Goal: Task Accomplishment & Management: Complete application form

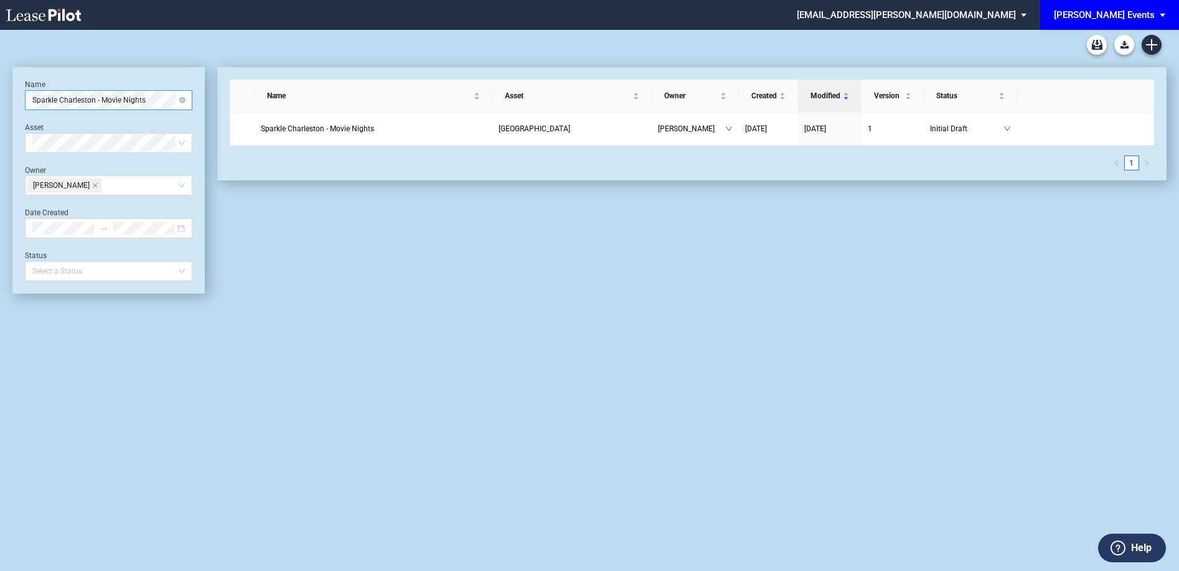
click at [188, 99] on div "Sparkle Charleston - Movie Nights" at bounding box center [108, 100] width 167 height 20
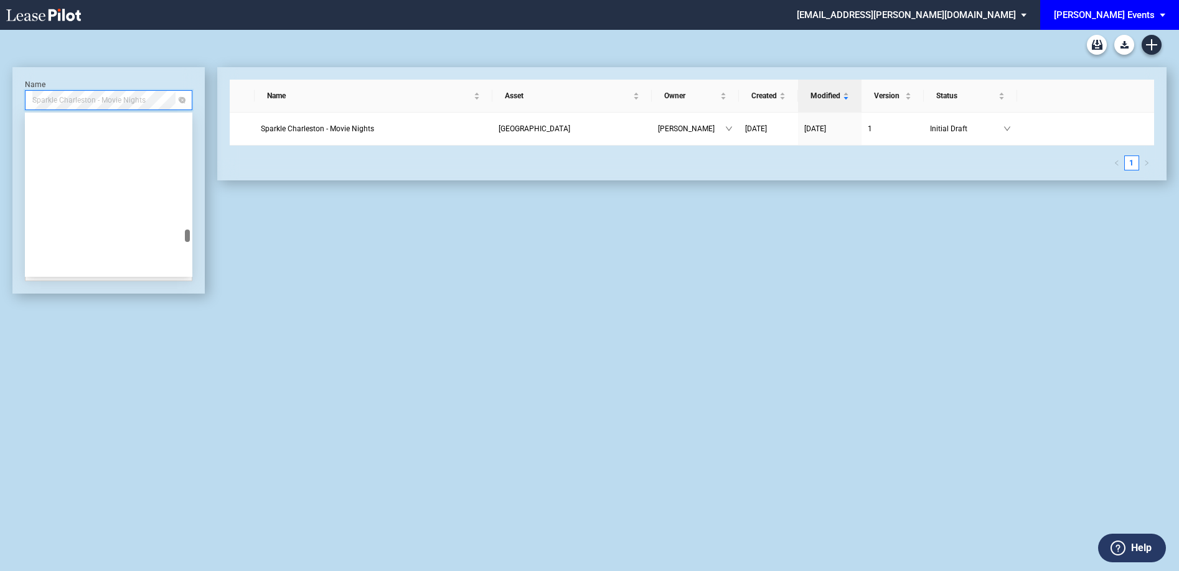
scroll to position [6313, 0]
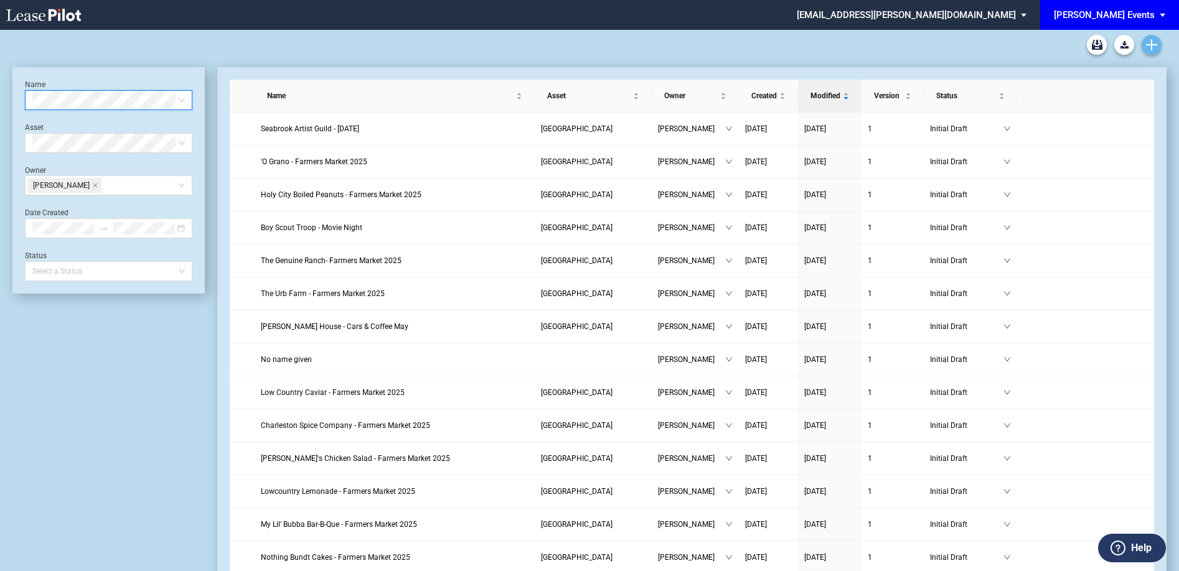
click at [1158, 45] on link "Create new document" at bounding box center [1151, 45] width 20 height 20
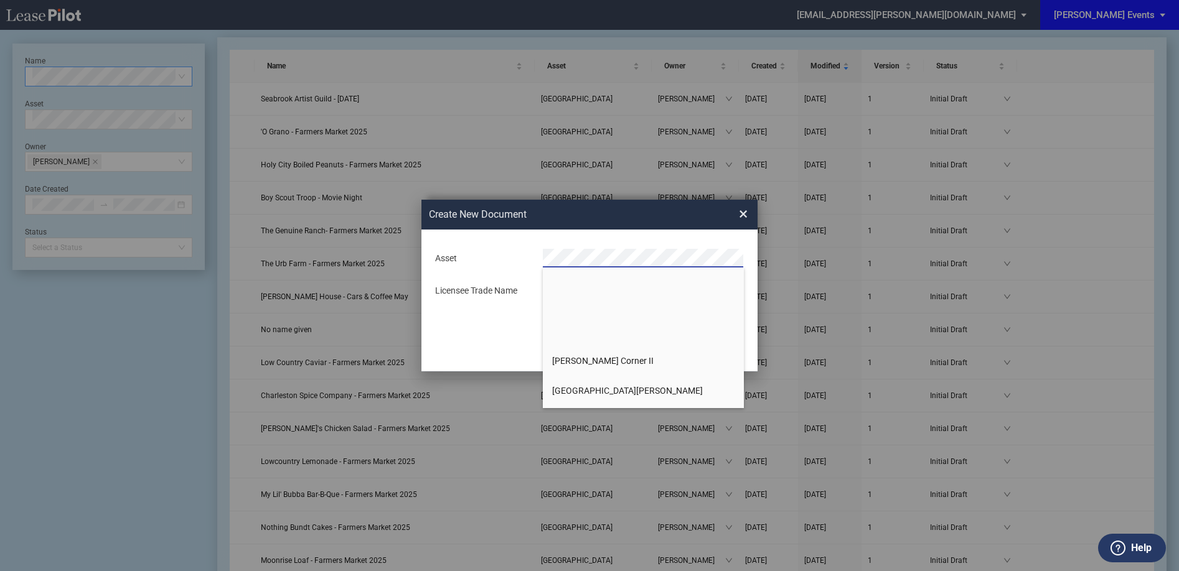
scroll to position [429, 0]
drag, startPoint x: 596, startPoint y: 357, endPoint x: 594, endPoint y: 341, distance: 15.7
click at [596, 357] on span "[GEOGRAPHIC_DATA]" at bounding box center [594, 361] width 84 height 10
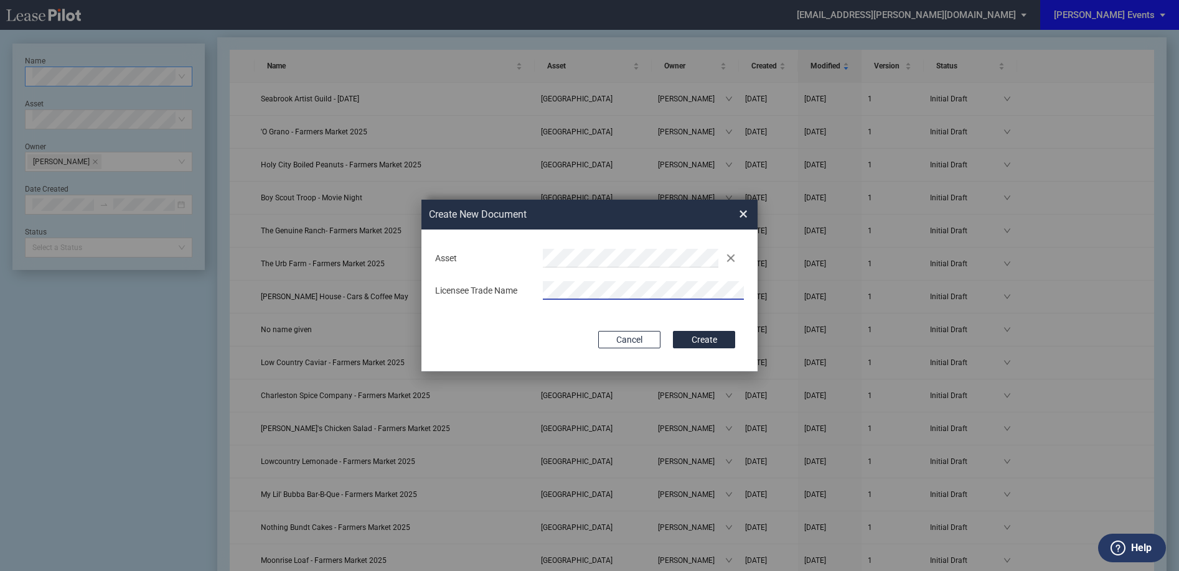
click at [673, 331] on button "Create" at bounding box center [704, 339] width 62 height 17
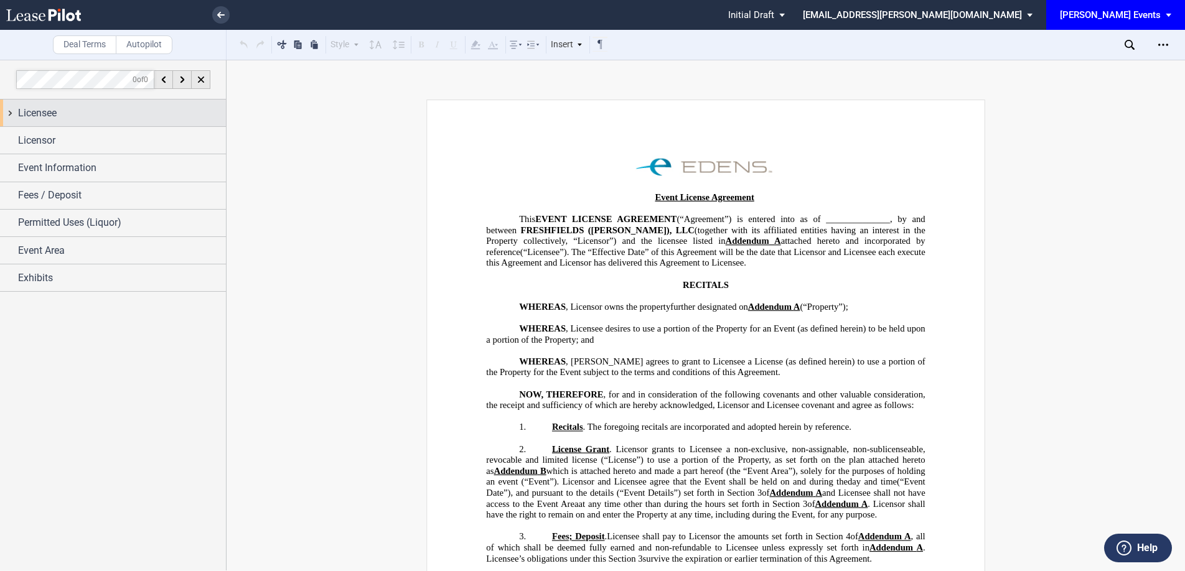
click at [82, 111] on div "Licensee" at bounding box center [122, 113] width 208 height 15
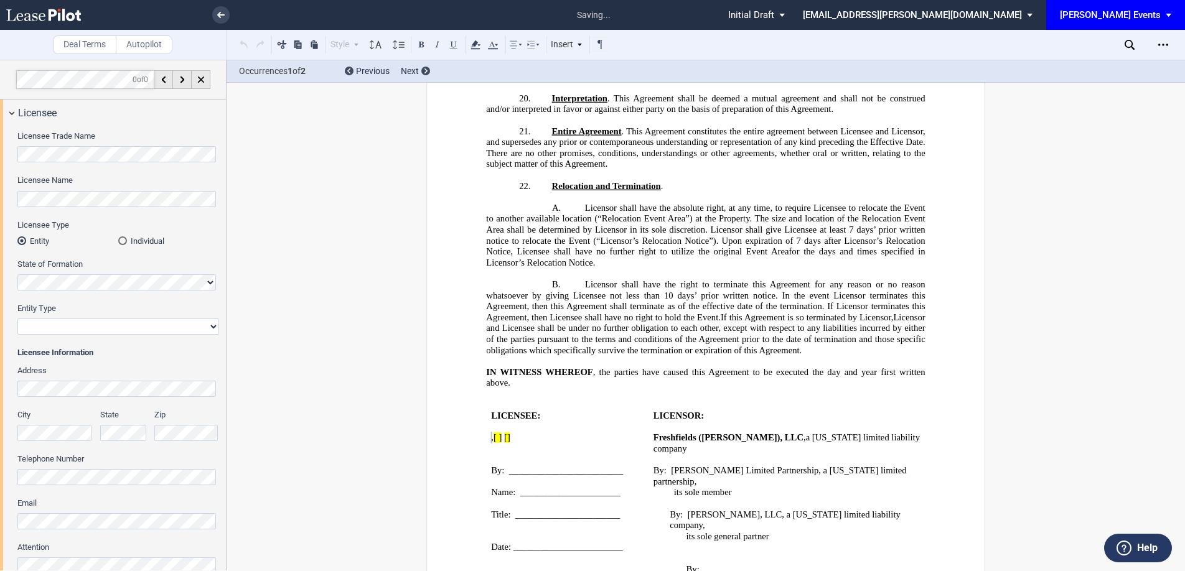
scroll to position [1897, 0]
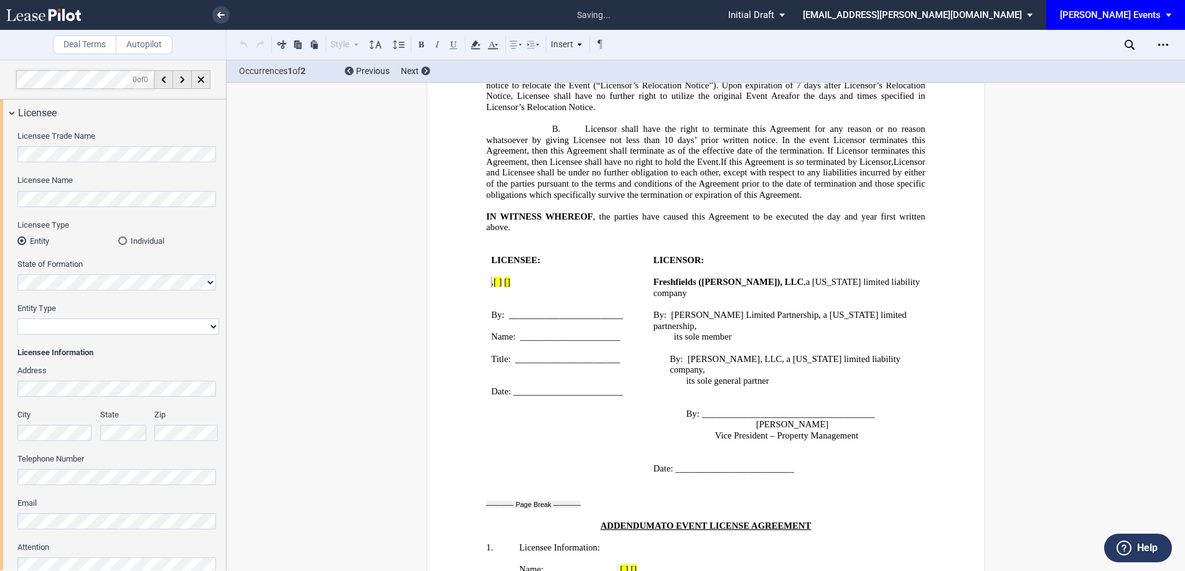
click at [125, 240] on md-radio-button "Individual" at bounding box center [168, 240] width 101 height 11
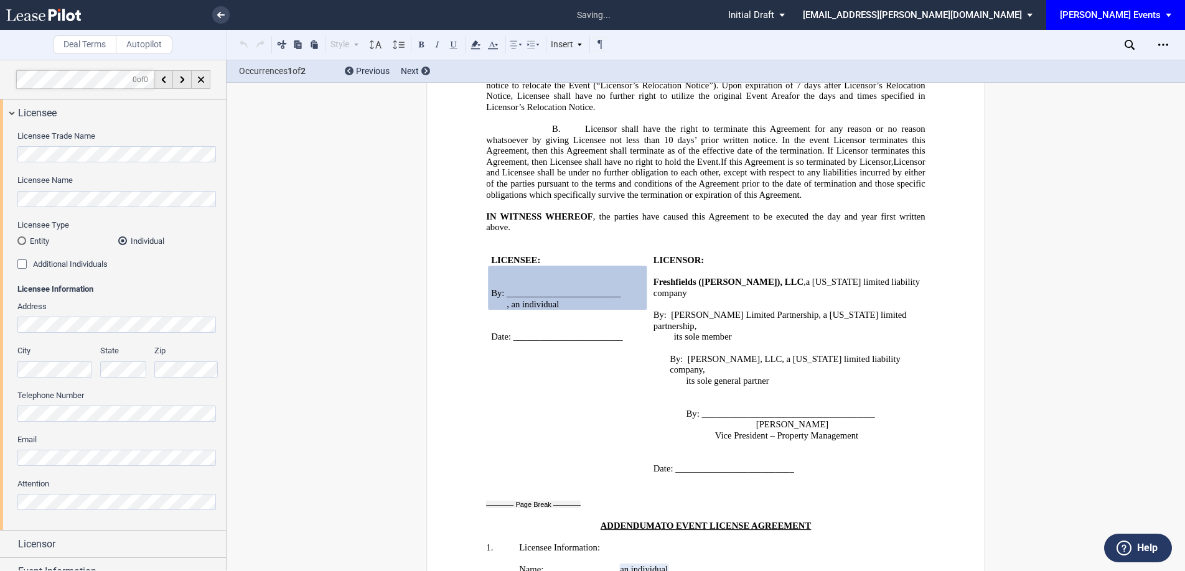
click at [47, 241] on md-radio-button "Entity" at bounding box center [67, 240] width 101 height 11
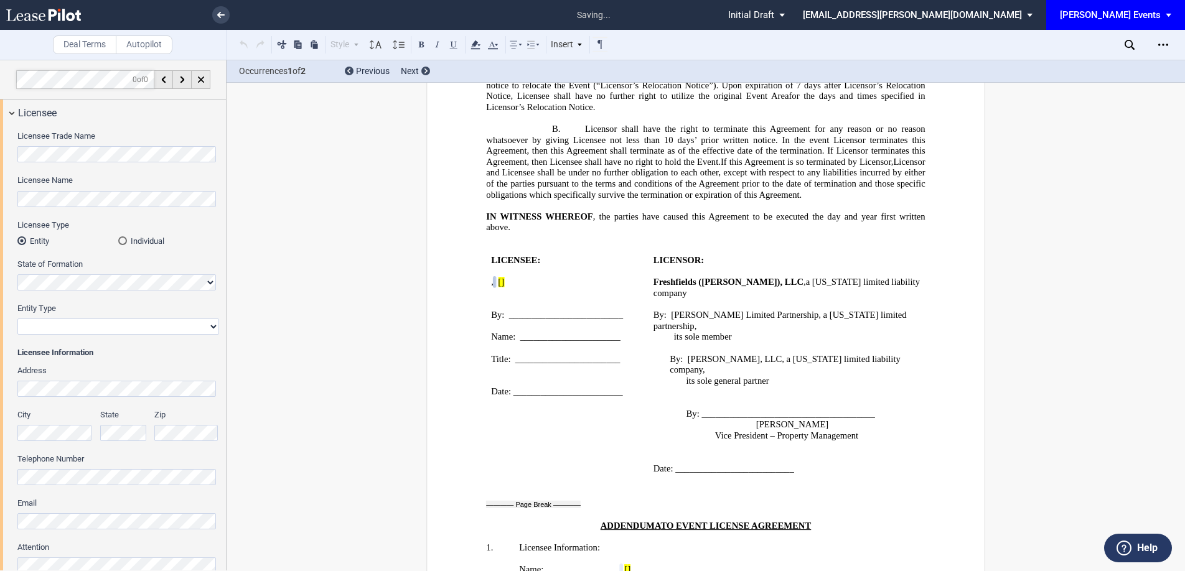
click at [101, 324] on select "Corporation Limited Liability Company General Partnership Limited Partnership N…" at bounding box center [118, 327] width 202 height 16
select select "non-profit corporation"
click at [17, 319] on select "Corporation Limited Liability Company General Partnership Limited Partnership N…" at bounding box center [118, 327] width 202 height 16
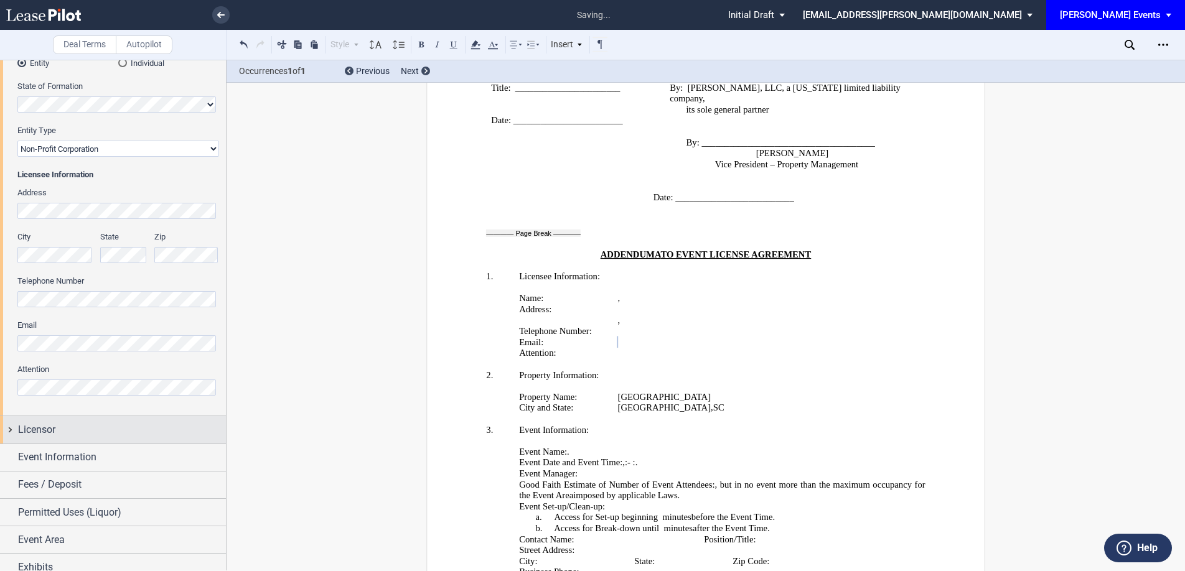
scroll to position [189, 0]
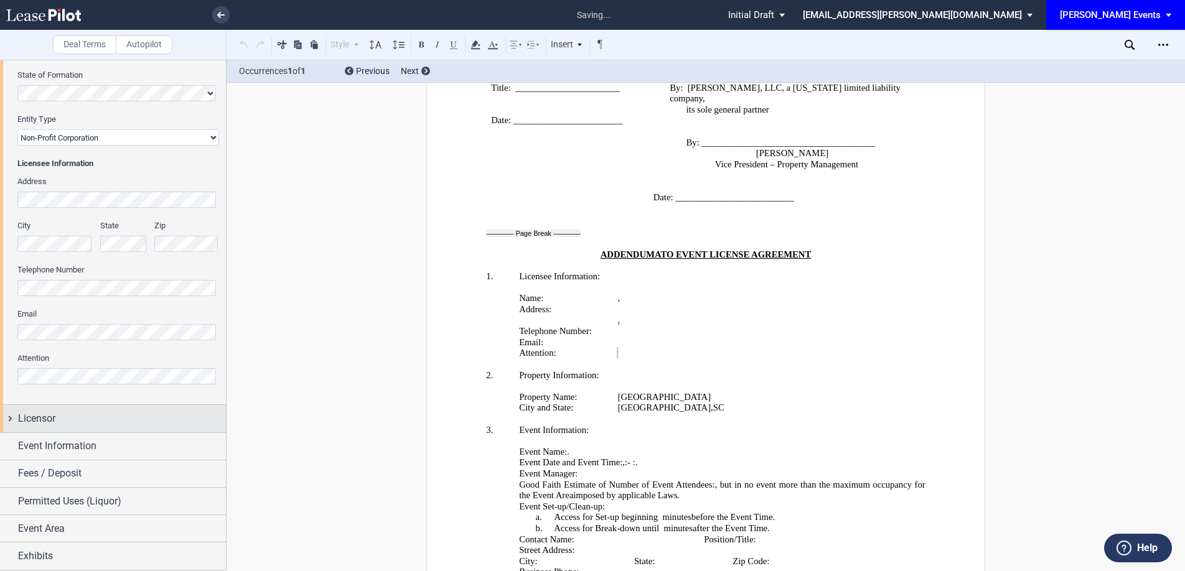
click at [69, 426] on div "Licensor" at bounding box center [113, 418] width 226 height 27
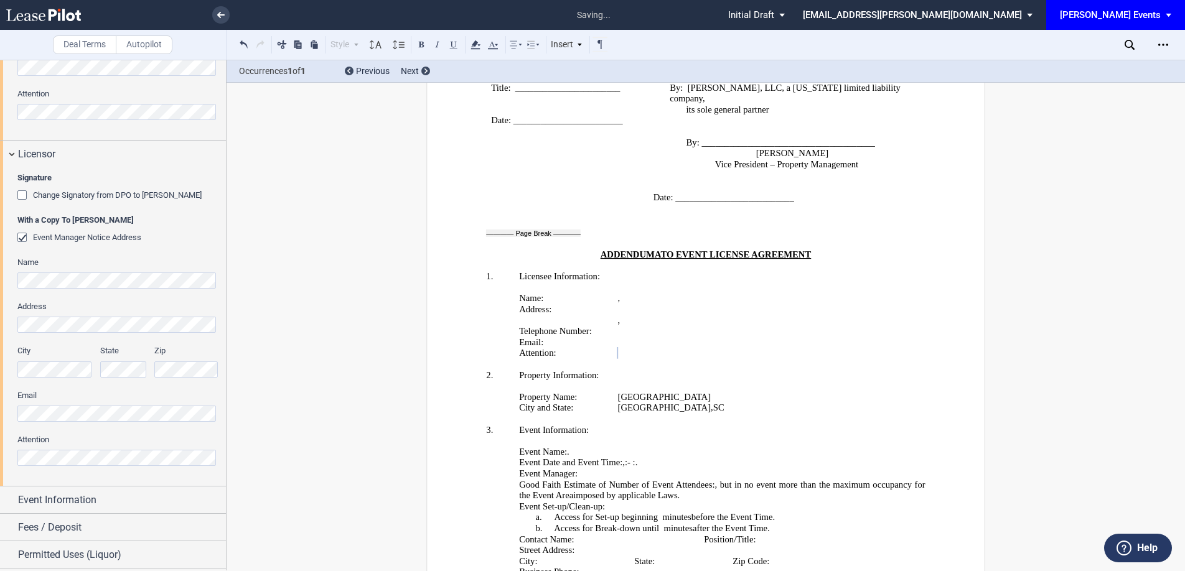
scroll to position [507, 0]
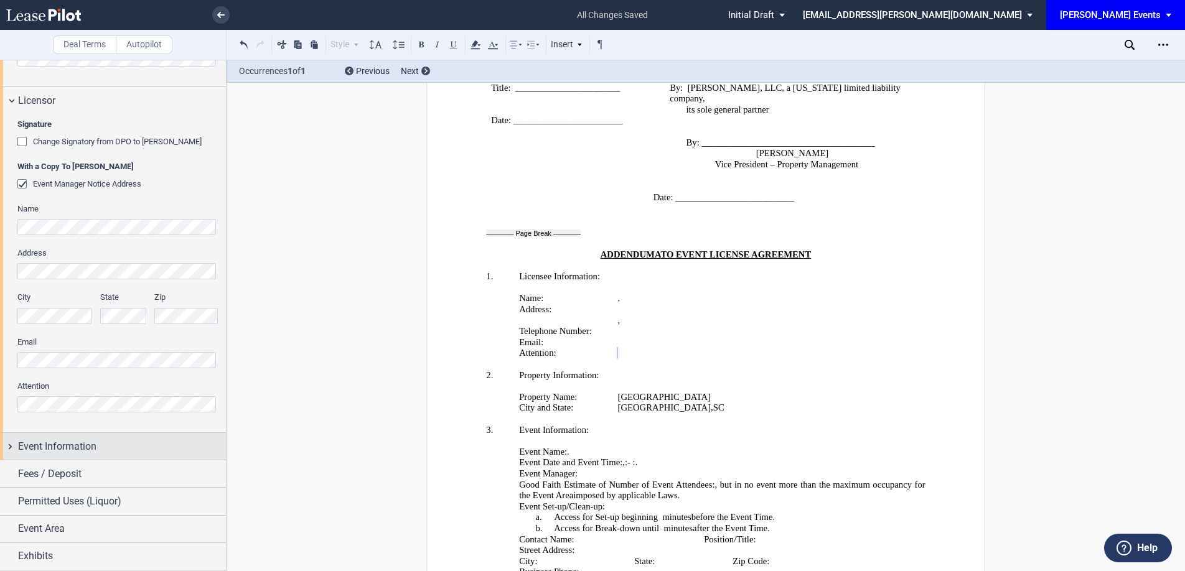
click at [62, 444] on span "Event Information" at bounding box center [57, 446] width 78 height 15
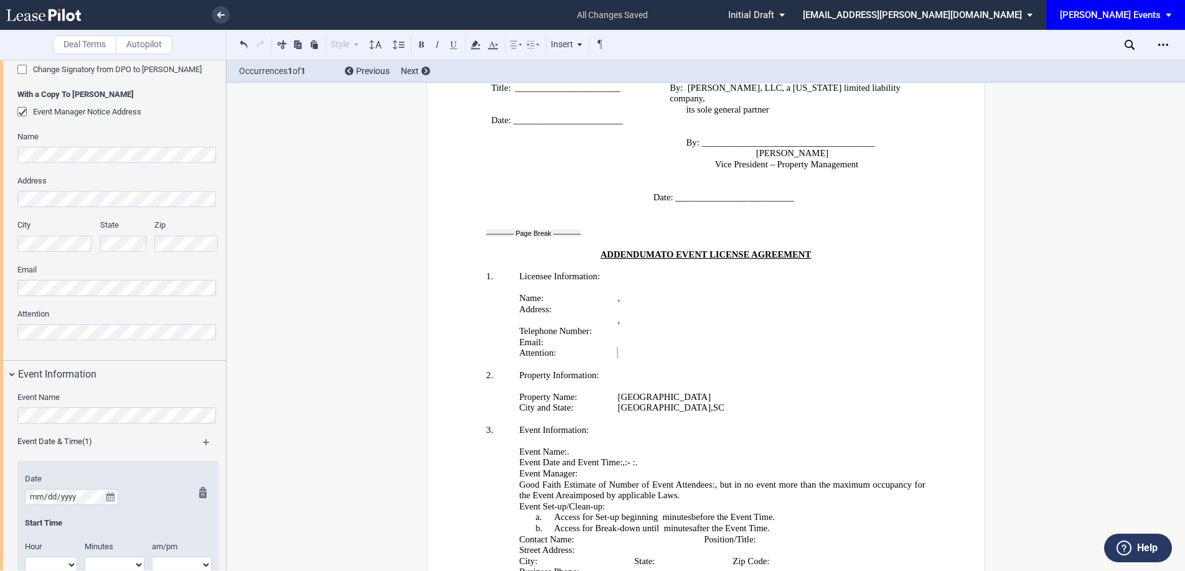
scroll to position [732, 0]
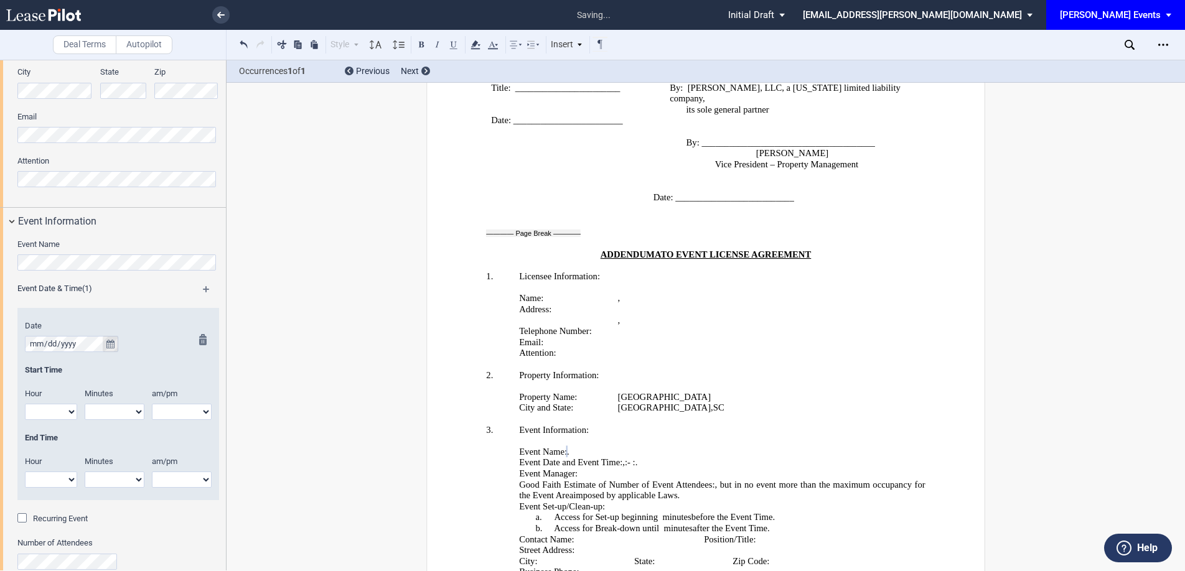
click at [104, 338] on button "true" at bounding box center [111, 344] width 16 height 16
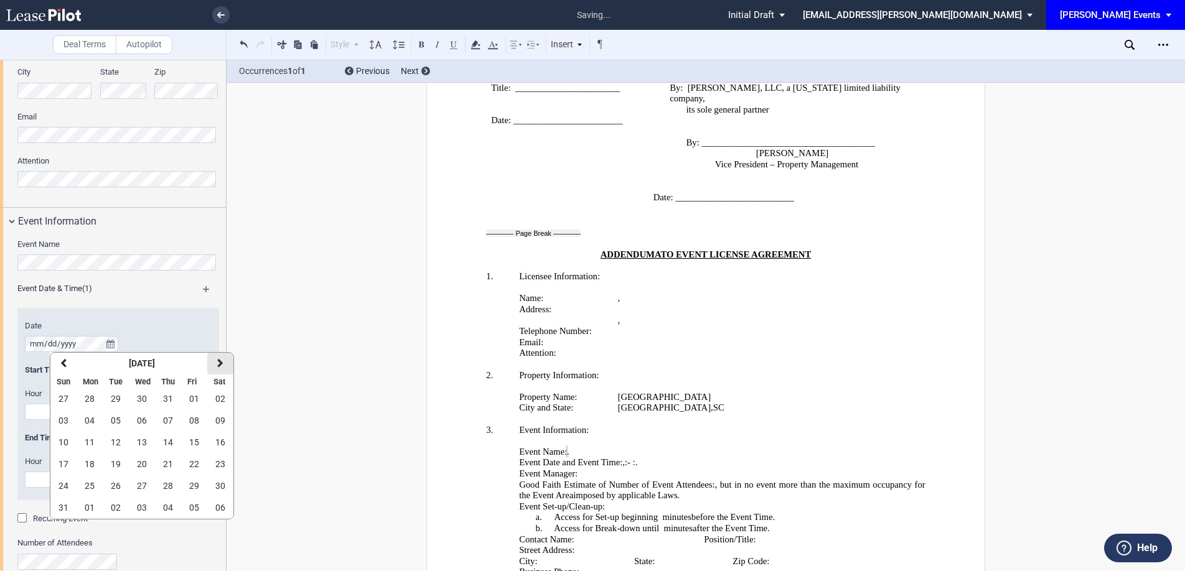
click at [210, 363] on button "next" at bounding box center [220, 364] width 26 height 22
click at [218, 437] on span "20" at bounding box center [220, 442] width 10 height 10
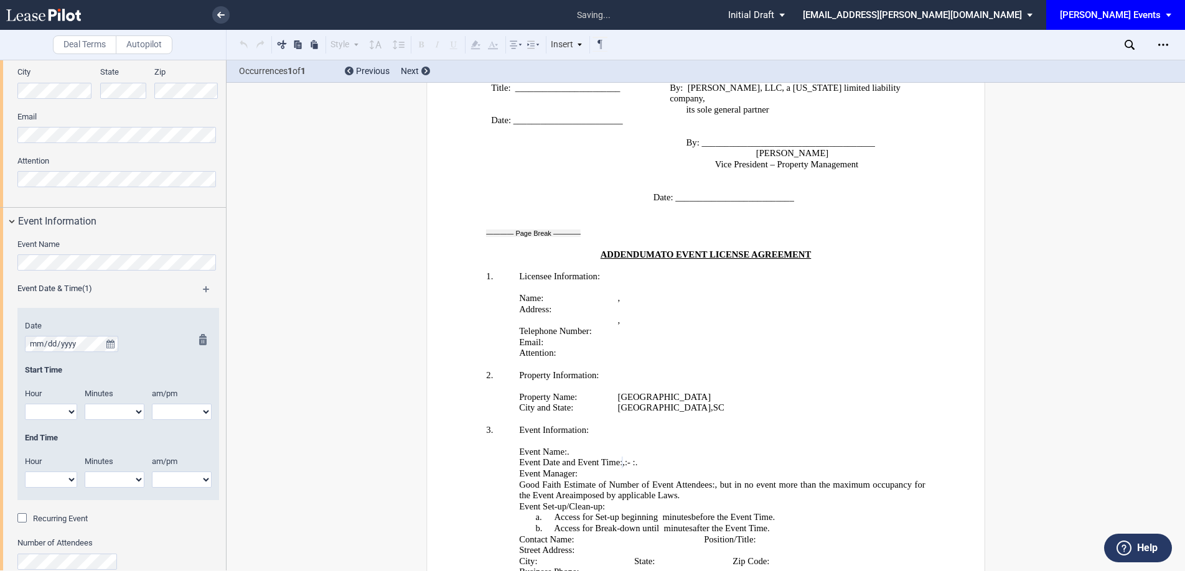
click at [56, 406] on select "1 2 3 4 5 6 7 8 9 10 11 12" at bounding box center [51, 412] width 52 height 16
select select "9"
click at [25, 404] on select "1 2 3 4 5 6 7 8 9 10 11 12" at bounding box center [51, 412] width 52 height 16
click at [126, 409] on select "00 05 10 15 20 25 30 35 40 45 50 55" at bounding box center [115, 412] width 60 height 16
select select "00"
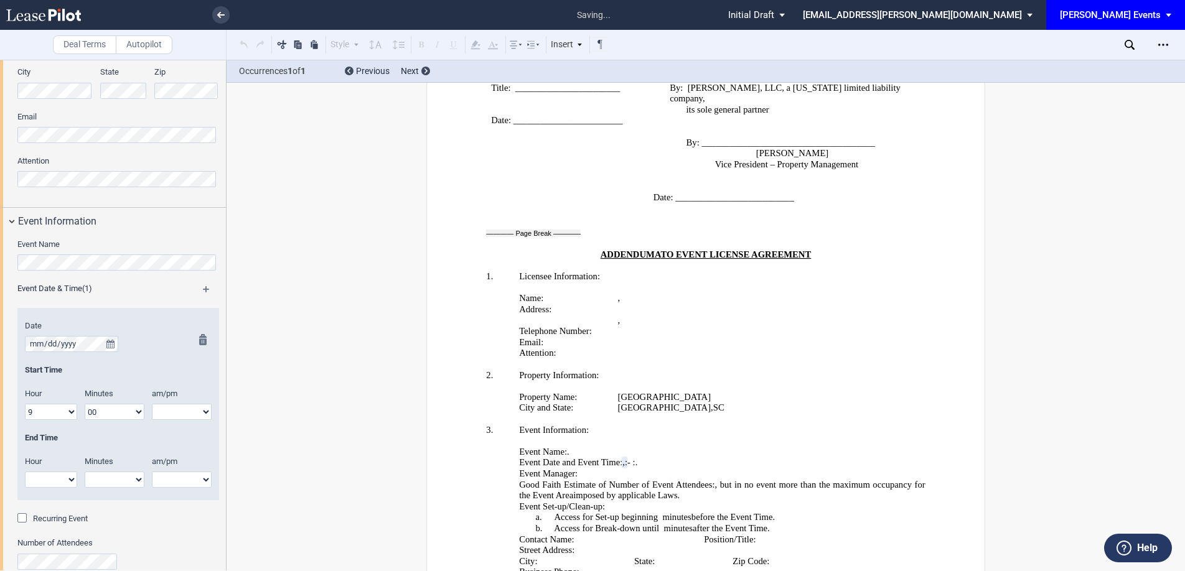
click at [85, 404] on select "00 05 10 15 20 25 30 35 40 45 50 55" at bounding box center [115, 412] width 60 height 16
click at [167, 418] on select "am pm" at bounding box center [182, 412] width 60 height 16
select select "am"
click at [152, 404] on select "am pm" at bounding box center [182, 412] width 60 height 16
click at [55, 482] on select "1 2 3 4 5 6 7 8 9 10 11 12" at bounding box center [51, 480] width 52 height 16
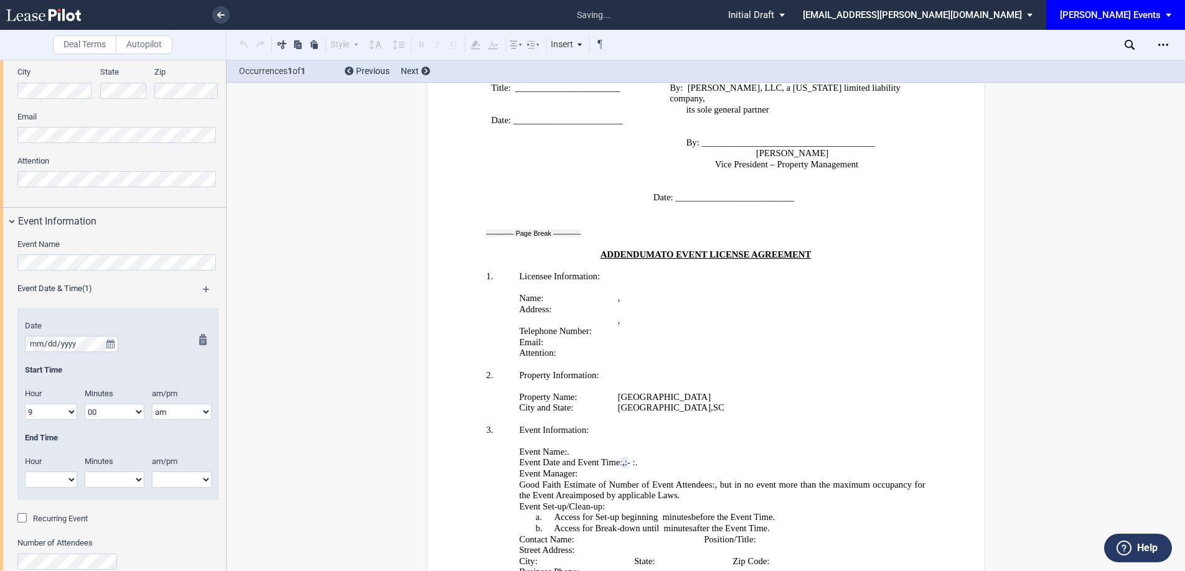
select select "11"
click at [25, 472] on select "1 2 3 4 5 6 7 8 9 10 11 12" at bounding box center [51, 480] width 52 height 16
click at [123, 475] on select "00 05 10 15 20 25 30 35 40 45 50 55" at bounding box center [115, 480] width 60 height 16
click at [85, 472] on select "00 05 10 15 20 25 30 35 40 45 50 55" at bounding box center [115, 480] width 60 height 16
click at [116, 478] on select "00 05 10 15 20 25 30 35 40 45 50 55" at bounding box center [115, 480] width 60 height 16
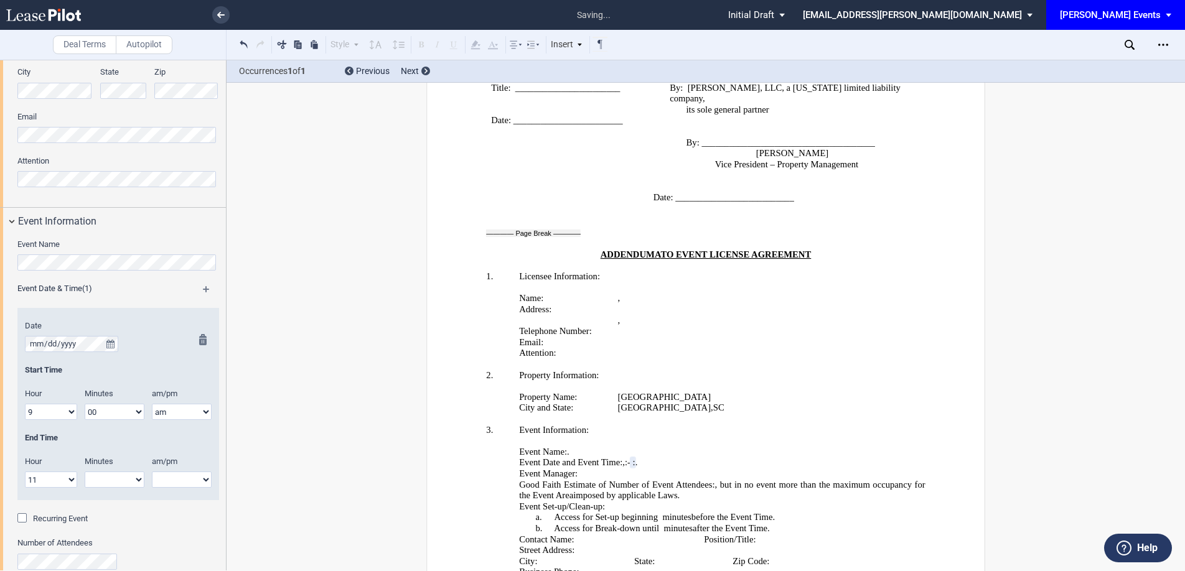
select select "00"
click at [85, 472] on select "00 05 10 15 20 25 30 35 40 45 50 55" at bounding box center [115, 480] width 60 height 16
click at [174, 483] on select "am pm" at bounding box center [182, 480] width 60 height 16
select select "am"
click at [152, 472] on select "am pm" at bounding box center [182, 480] width 60 height 16
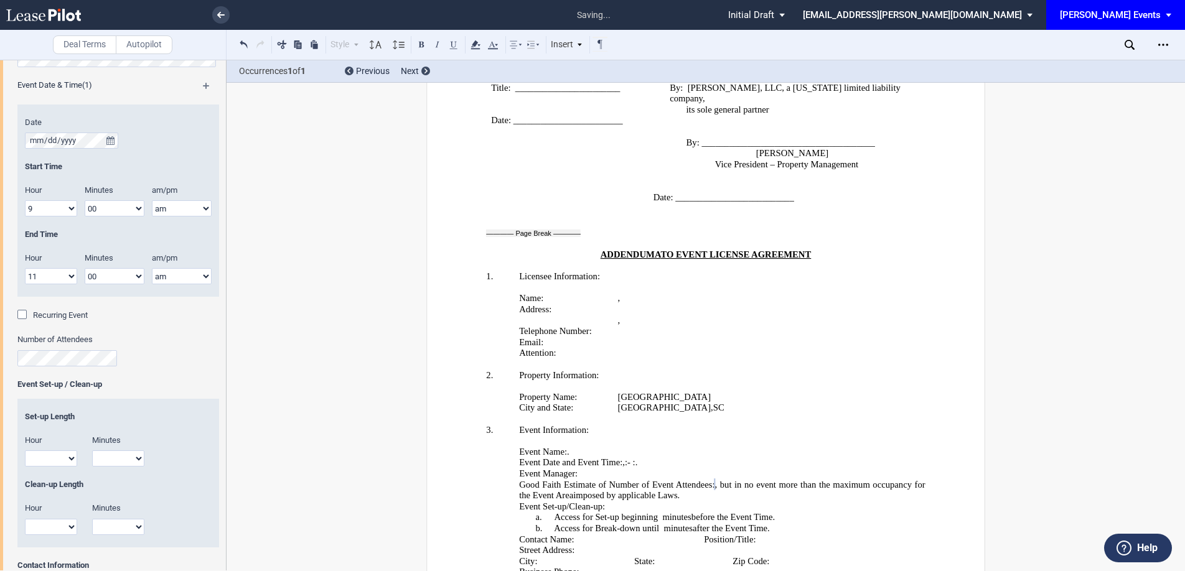
scroll to position [1038, 0]
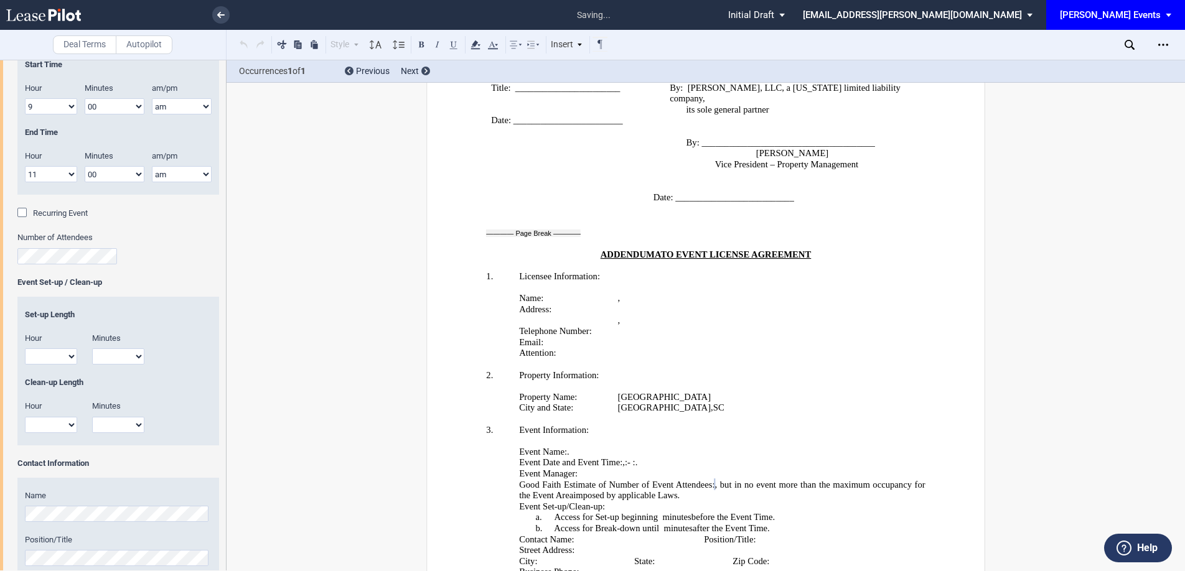
click at [64, 366] on div "Hour 1 2 3 4 5 6 7 8 9 10 11 12" at bounding box center [50, 355] width 67 height 44
drag, startPoint x: 61, startPoint y: 338, endPoint x: 59, endPoint y: 345, distance: 7.1
click at [61, 338] on label "Hour" at bounding box center [45, 338] width 56 height 11
click at [61, 349] on select "1 2 3 4 5 6 7 8 9 10 11 12" at bounding box center [51, 357] width 52 height 16
click at [50, 359] on select "1 2 3 4 5 6 7 8 9 10 11 12" at bounding box center [51, 357] width 52 height 16
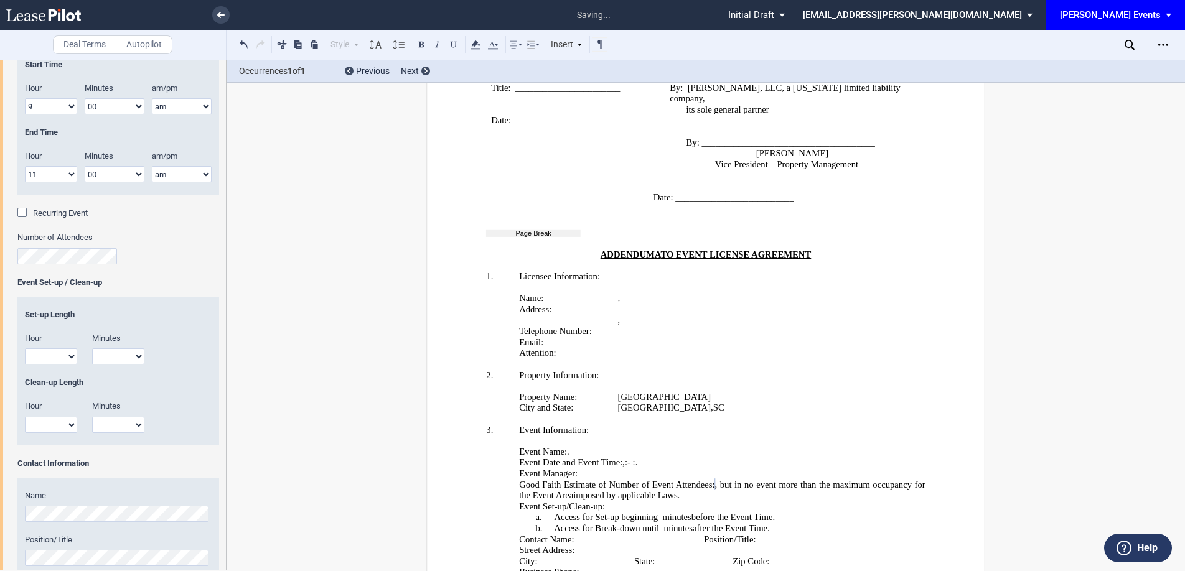
select select "1"
click at [25, 349] on select "1 2 3 4 5 6 7 8 9 10 11 12" at bounding box center [51, 357] width 52 height 16
click at [116, 360] on select "00 15 30 45" at bounding box center [118, 357] width 52 height 16
select select "00"
click at [92, 349] on select "00 15 30 45" at bounding box center [118, 357] width 52 height 16
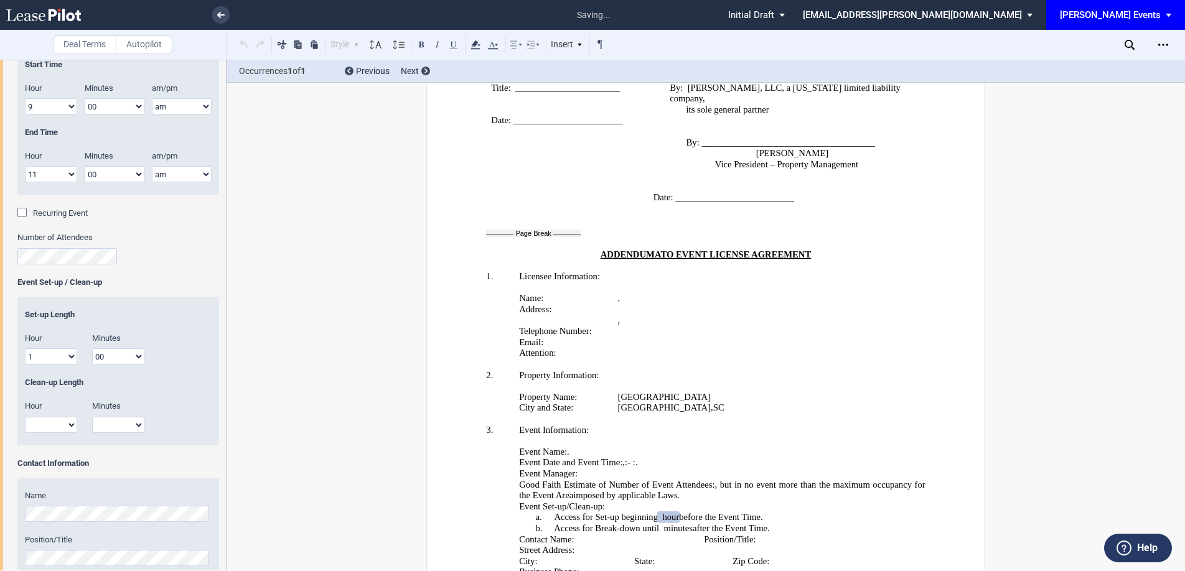
click at [60, 424] on select "1 2 3 4 5 6 7 8 9 10 11 12" at bounding box center [51, 425] width 52 height 16
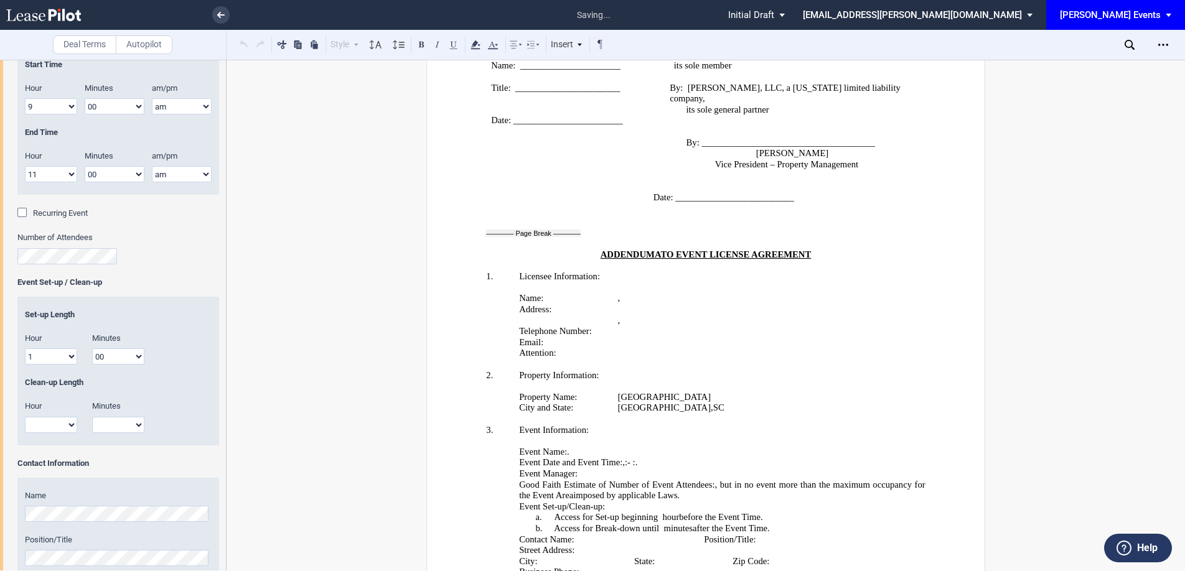
select select "1"
click at [25, 417] on select "1 2 3 4 5 6 7 8 9 10 11 12" at bounding box center [51, 425] width 52 height 16
click at [110, 427] on select "00 15 30 45" at bounding box center [118, 425] width 52 height 16
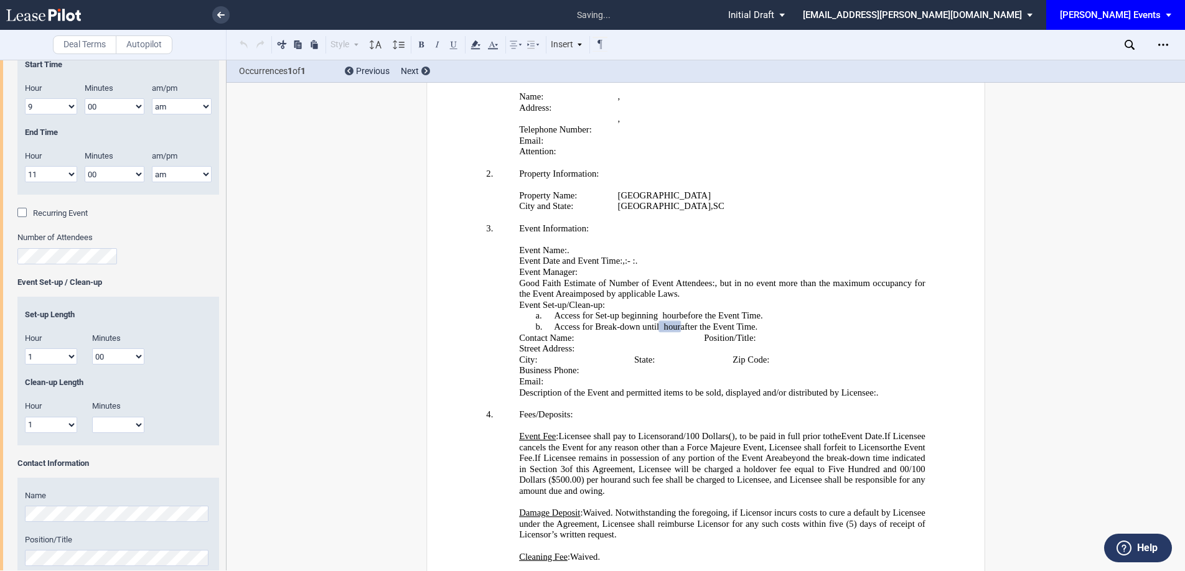
scroll to position [2388, 0]
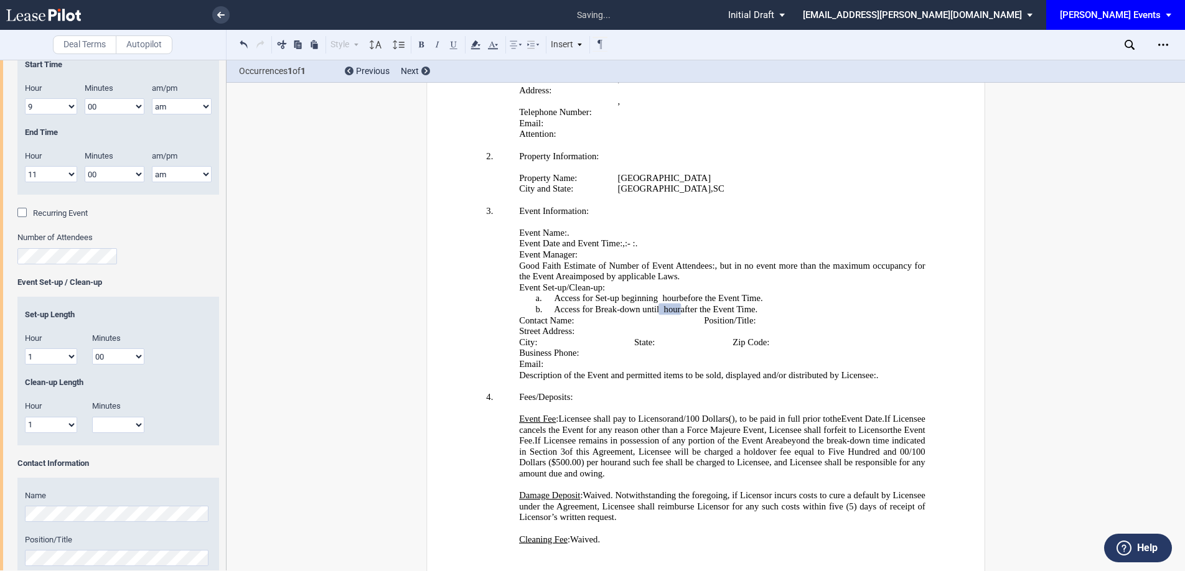
select select "00"
click at [92, 417] on select "00 15 30 45" at bounding box center [118, 425] width 52 height 16
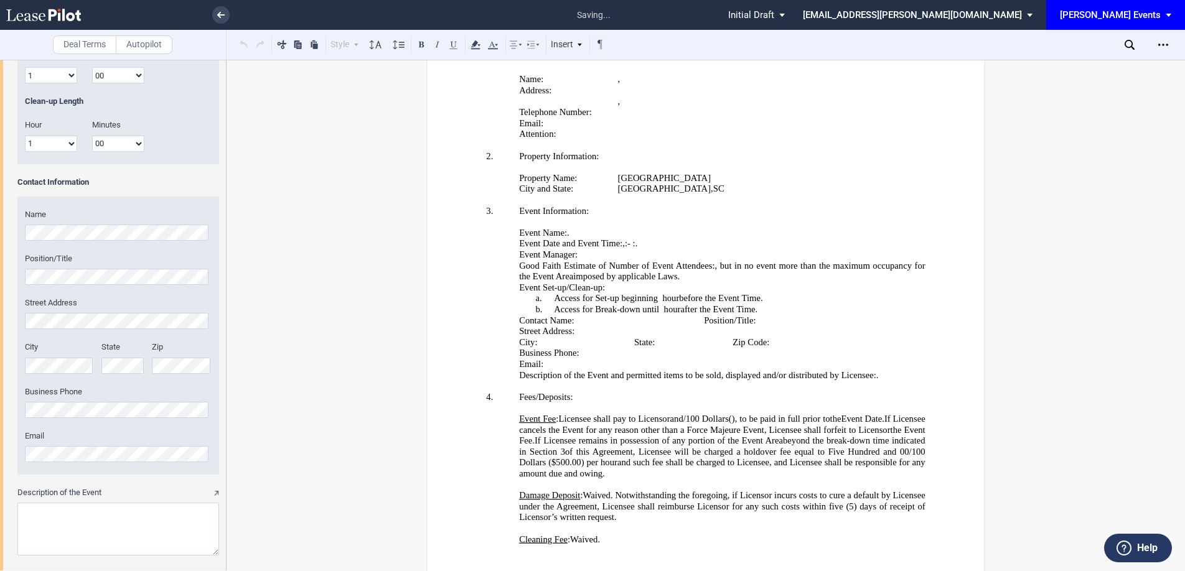
scroll to position [1331, 0]
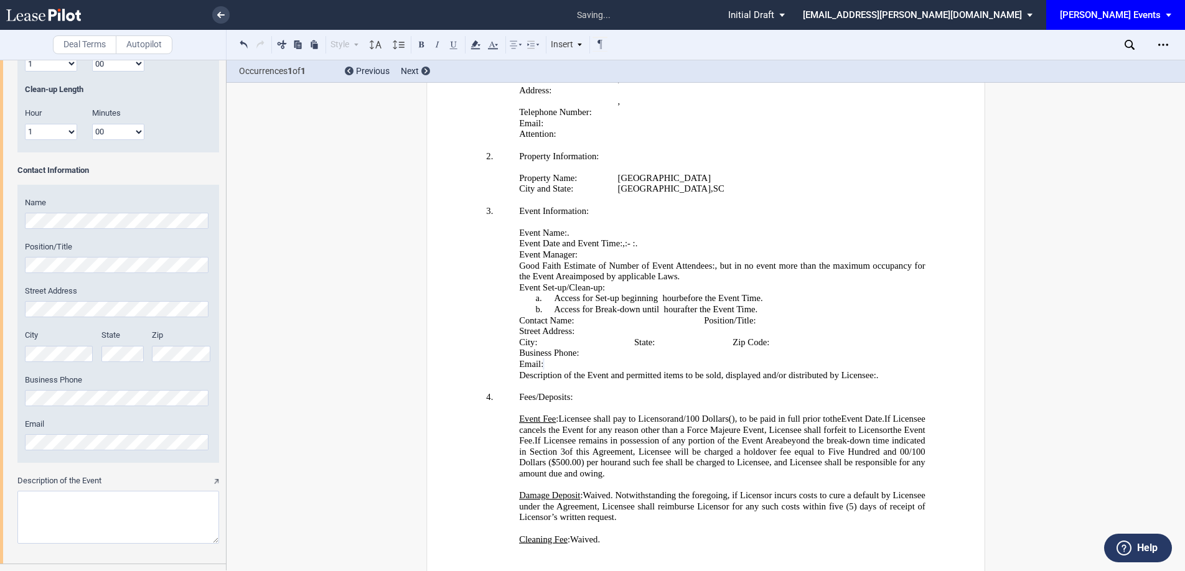
click at [44, 512] on textarea "Description of the Event" at bounding box center [118, 517] width 202 height 53
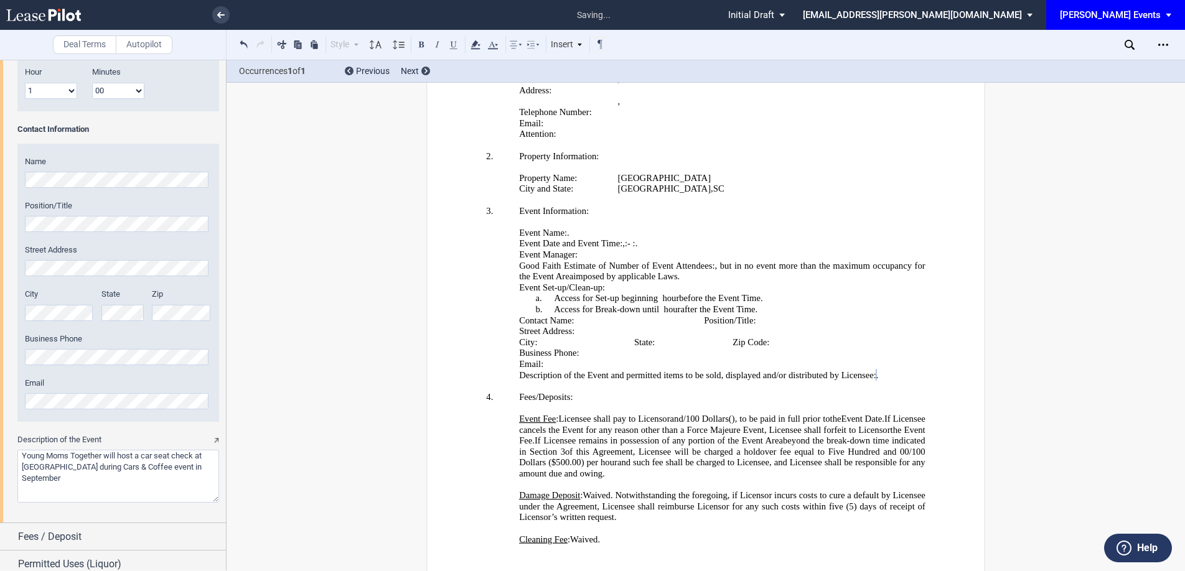
scroll to position [1435, 0]
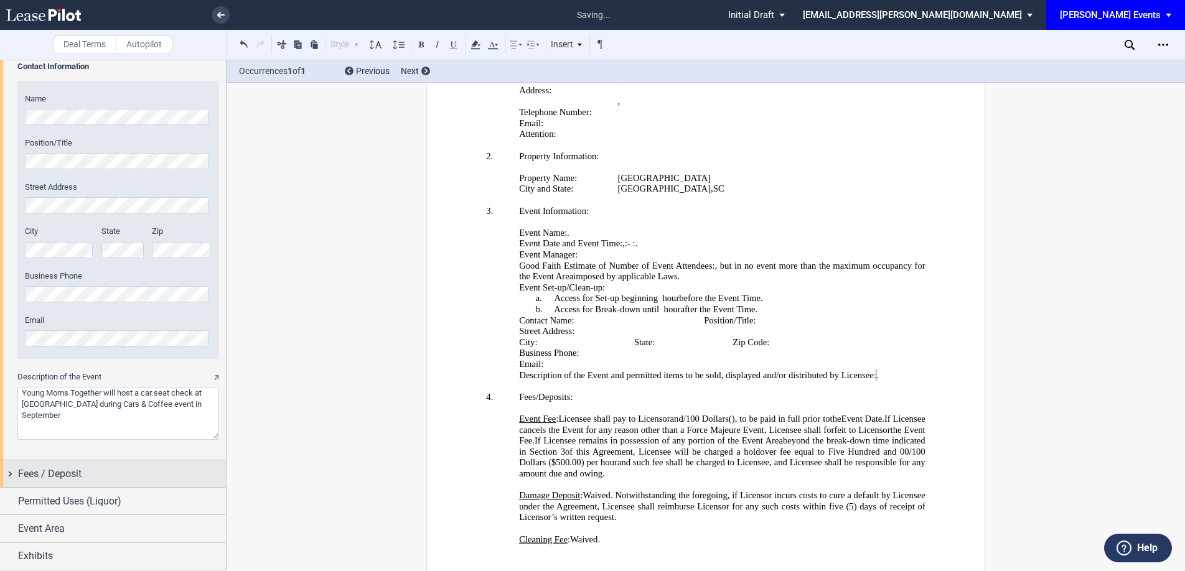
type textarea "Young Moms Together will host a car seat check at Freshfields Village during Ca…"
click at [62, 472] on span "Fees / Deposit" at bounding box center [49, 474] width 63 height 15
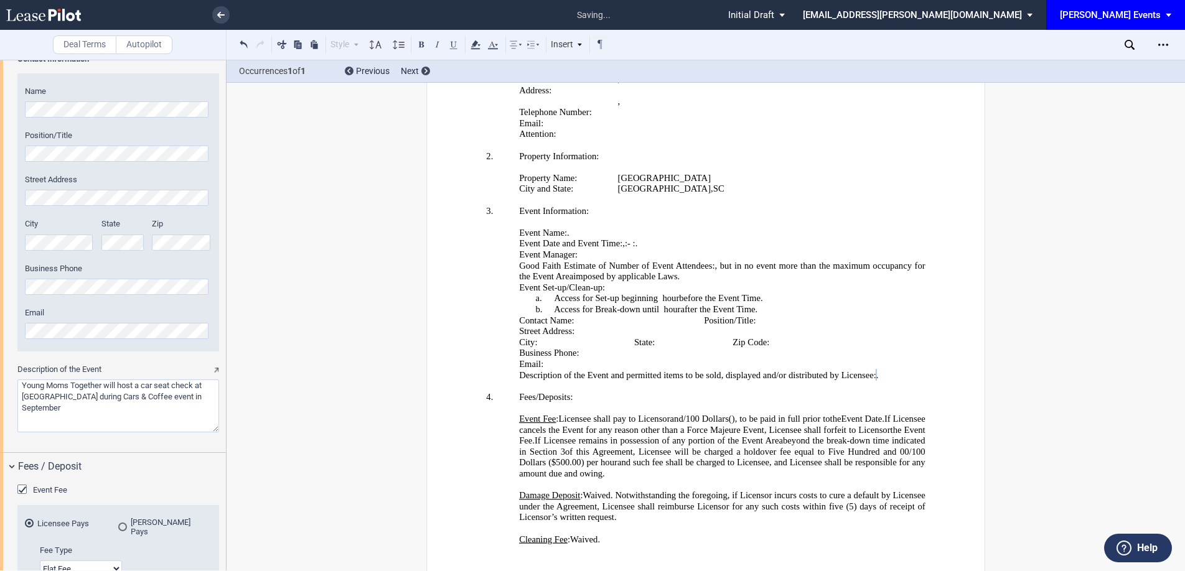
scroll to position [1651, 0]
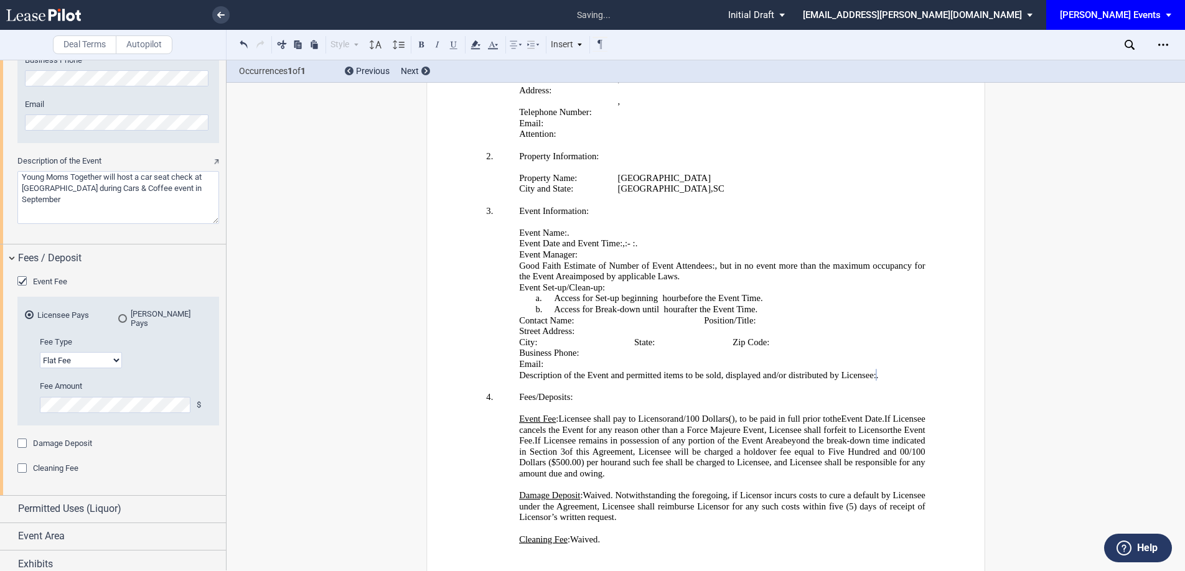
click at [33, 283] on span "Event Fee" at bounding box center [50, 281] width 34 height 9
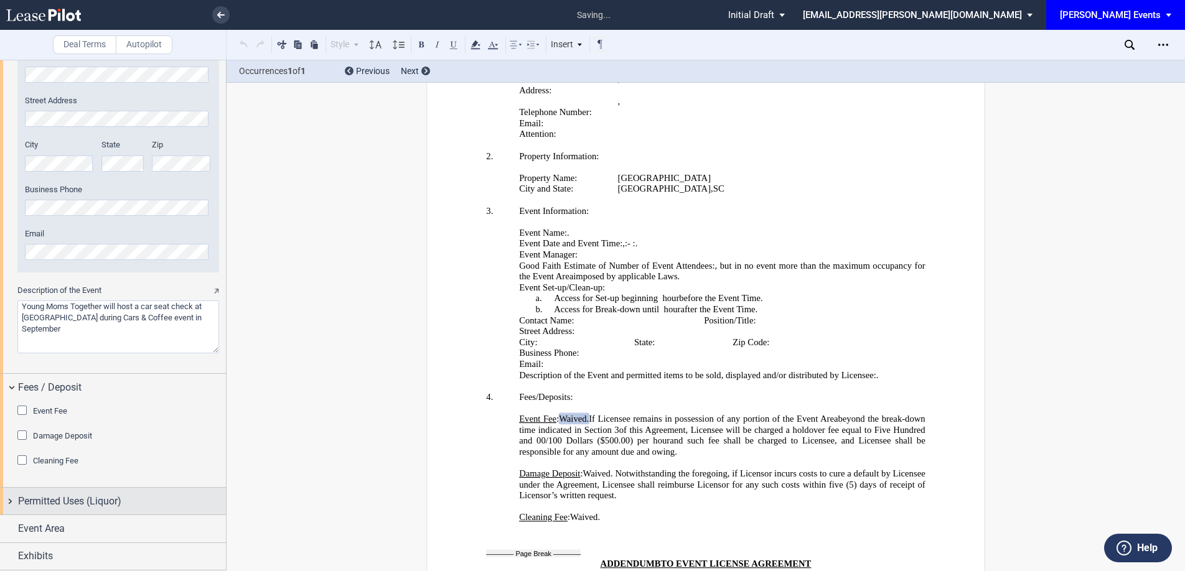
click at [50, 495] on span "Permitted Uses (Liquor)" at bounding box center [69, 501] width 103 height 15
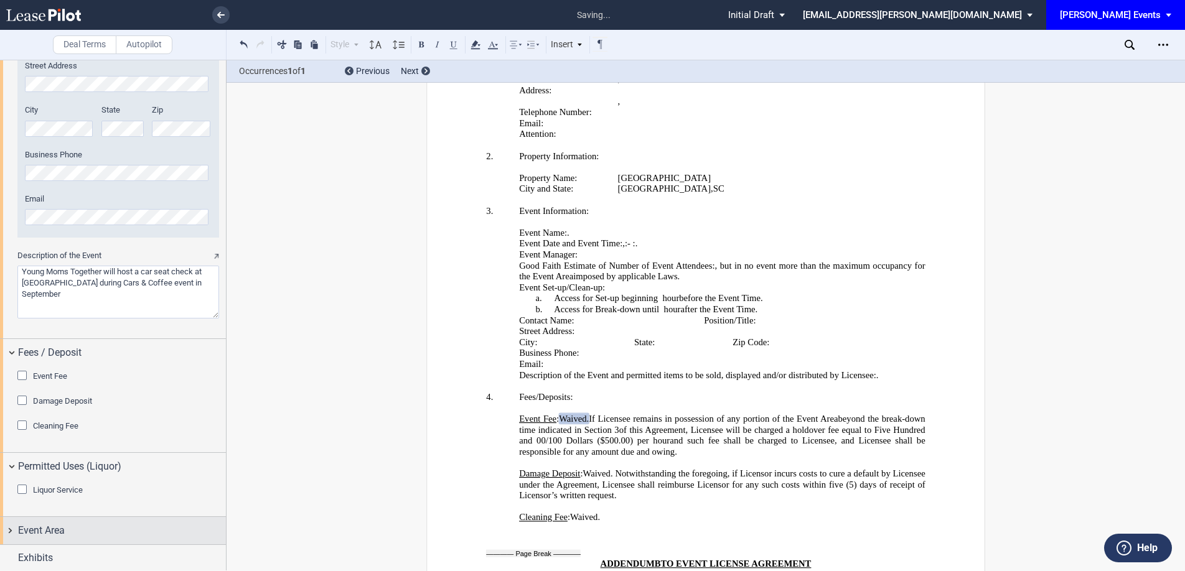
click at [50, 528] on span "Event Area" at bounding box center [41, 530] width 47 height 15
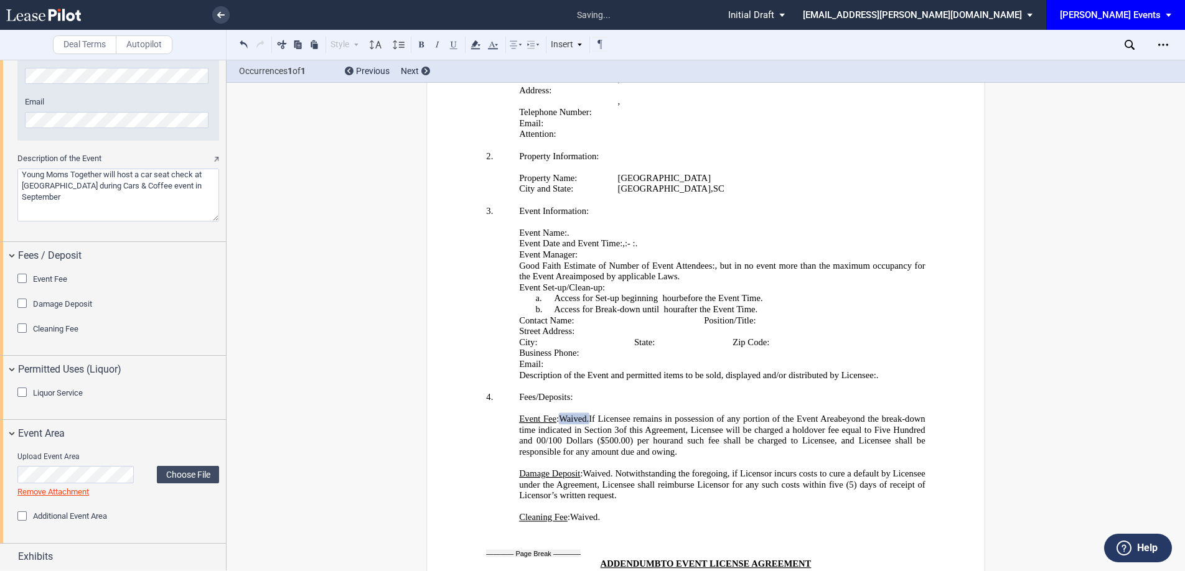
scroll to position [1654, 0]
click at [39, 554] on span "Exhibits" at bounding box center [35, 556] width 35 height 15
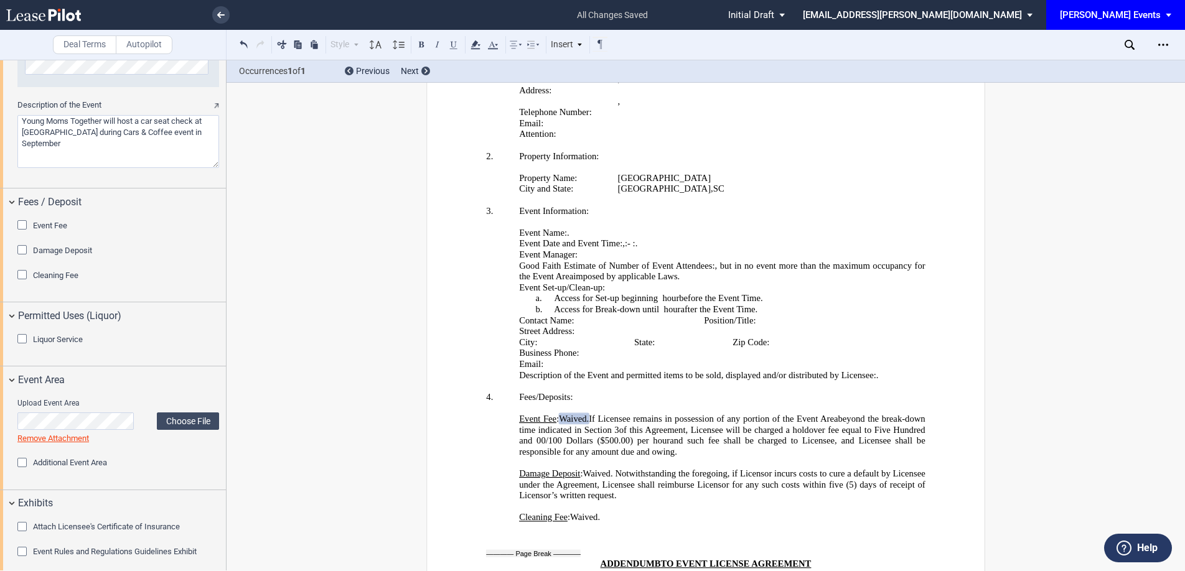
scroll to position [1741, 0]
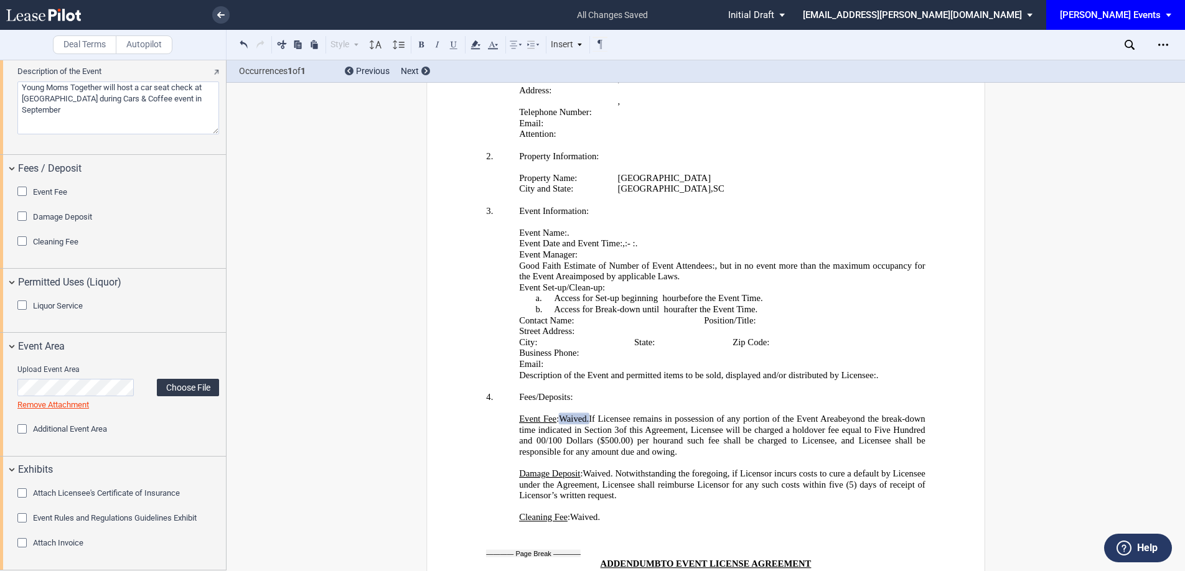
click at [185, 384] on label "Choose File" at bounding box center [188, 387] width 62 height 17
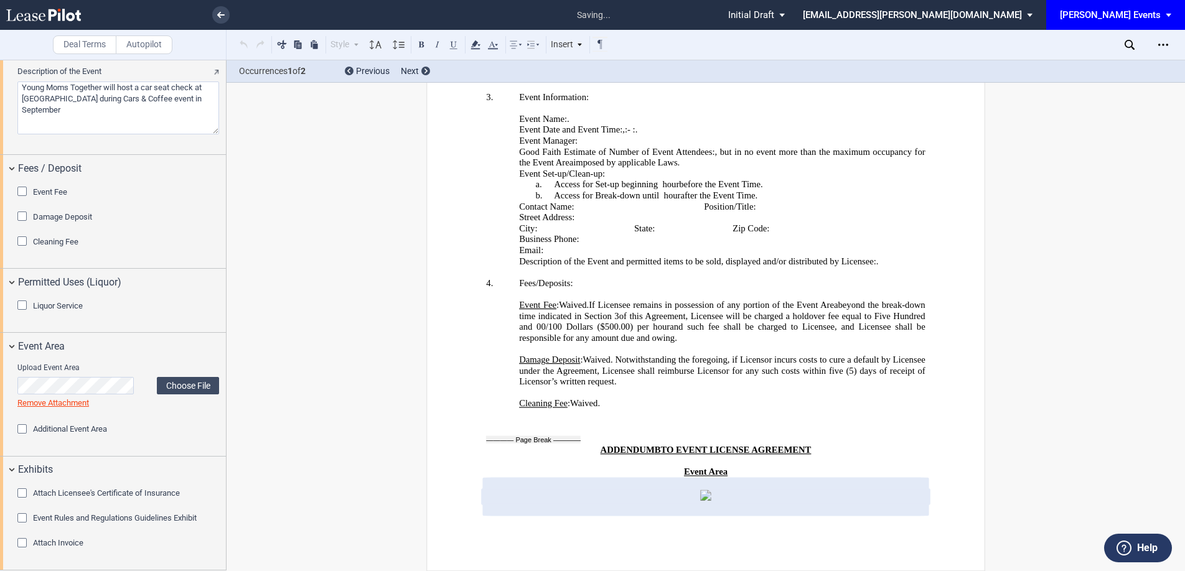
scroll to position [2809, 0]
click at [83, 405] on link "Remove Attachment" at bounding box center [53, 402] width 72 height 9
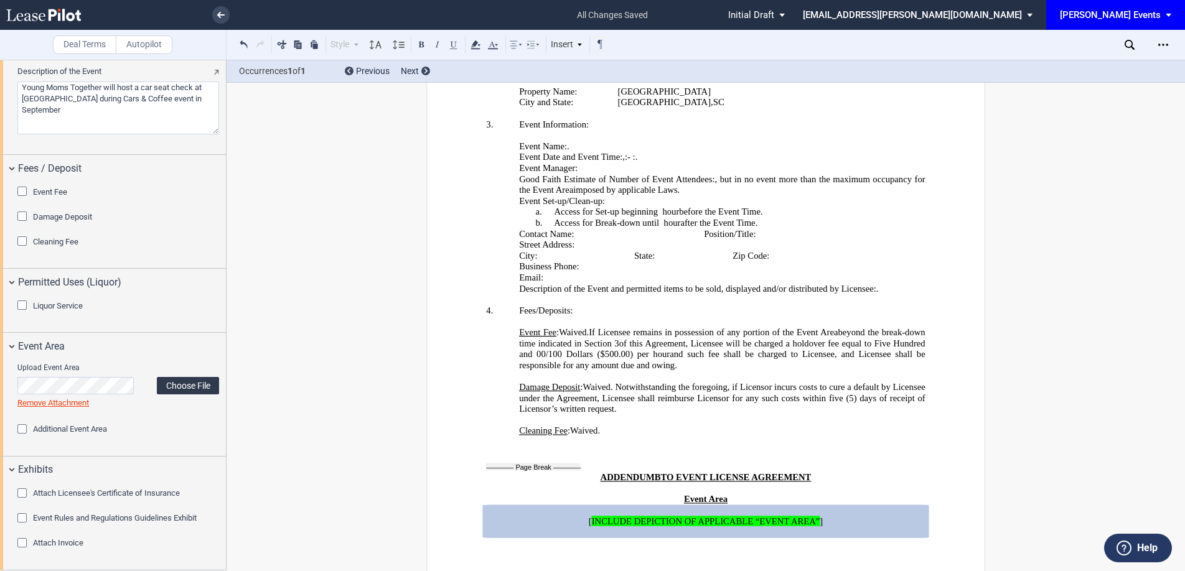
click at [187, 378] on label "Choose File" at bounding box center [188, 385] width 62 height 17
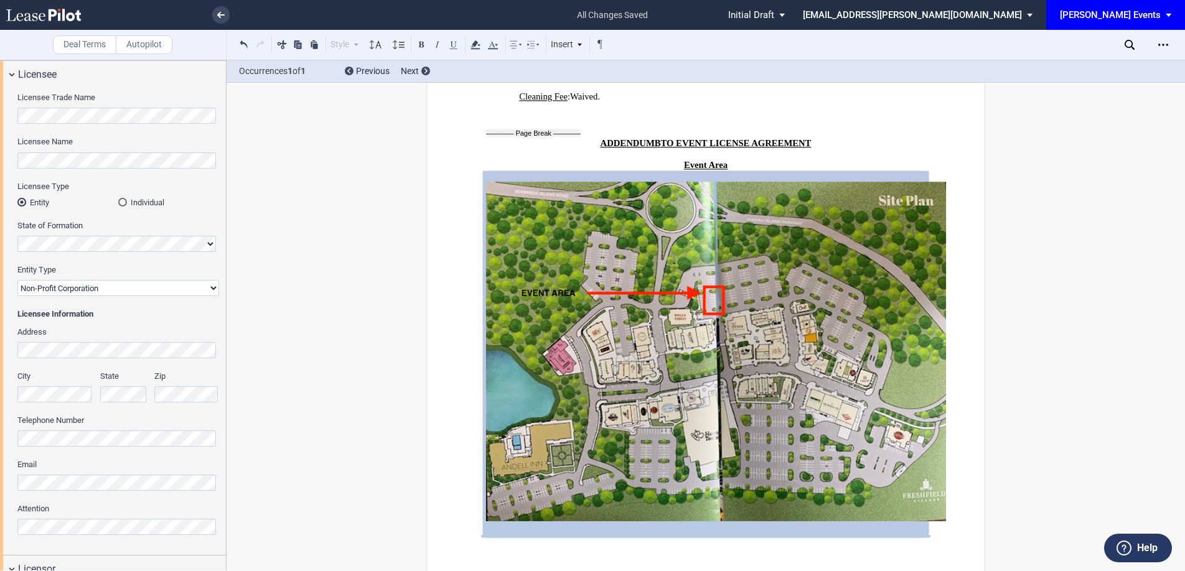
scroll to position [0, 0]
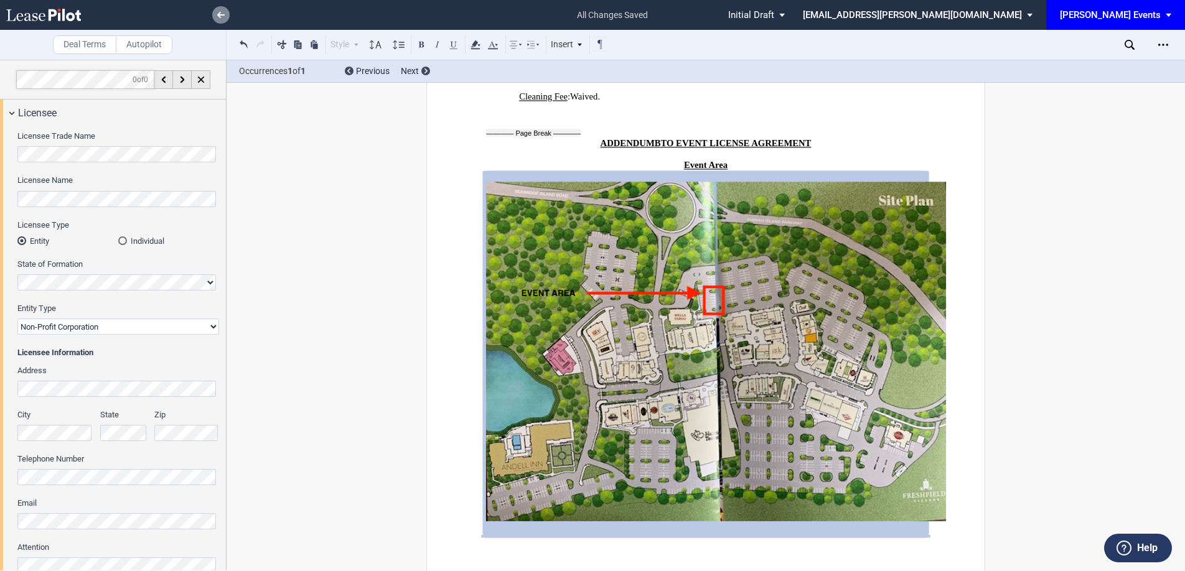
click at [222, 16] on icon at bounding box center [220, 15] width 7 height 6
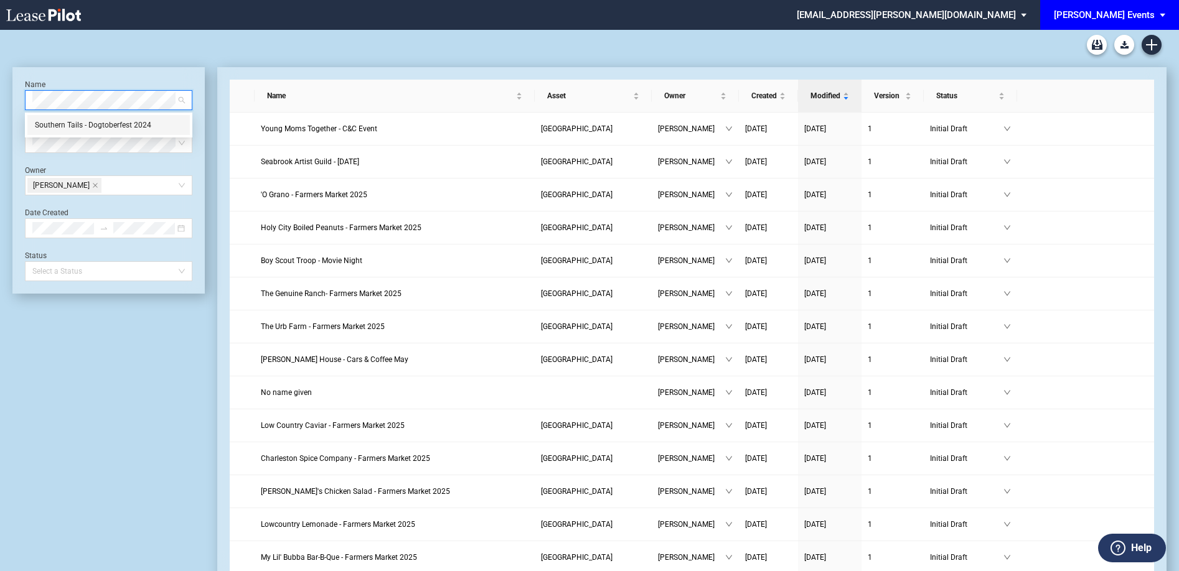
click at [82, 119] on div "Southern Tails - Dogtoberfest 2024" at bounding box center [108, 125] width 147 height 12
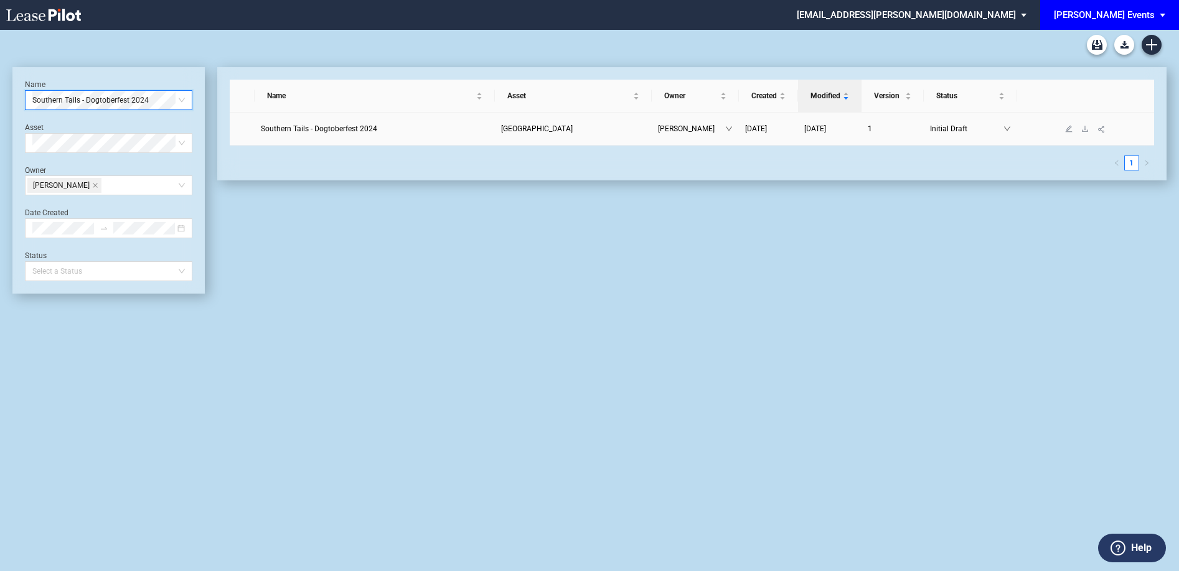
click at [329, 134] on link "Southern Tails - Dogtoberfest 2024" at bounding box center [375, 129] width 228 height 12
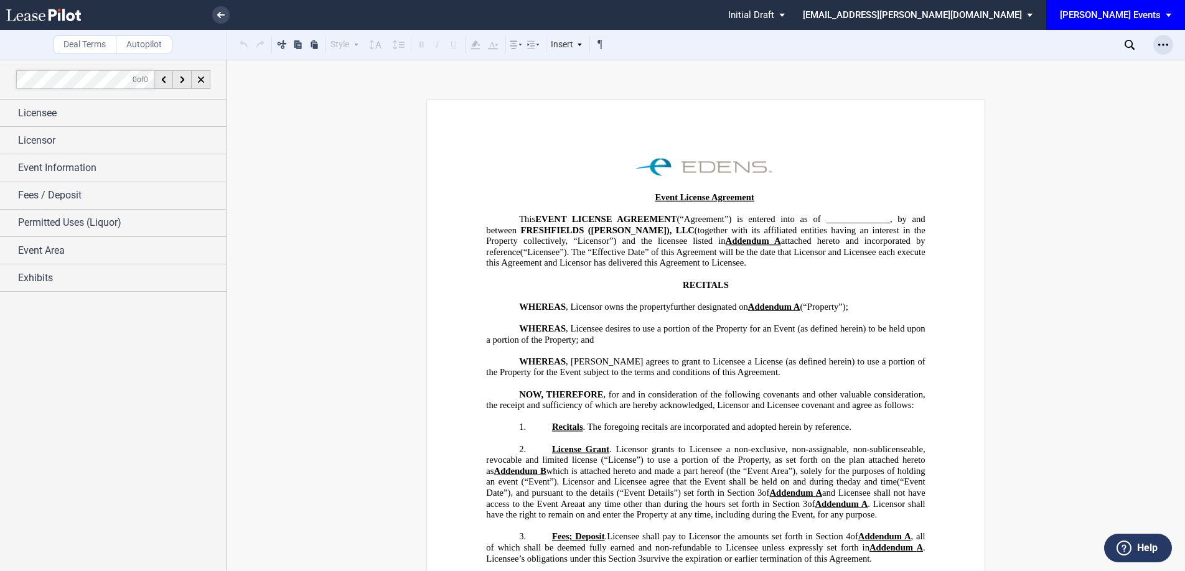
click at [1159, 41] on icon "Open Lease options menu" at bounding box center [1163, 45] width 10 height 10
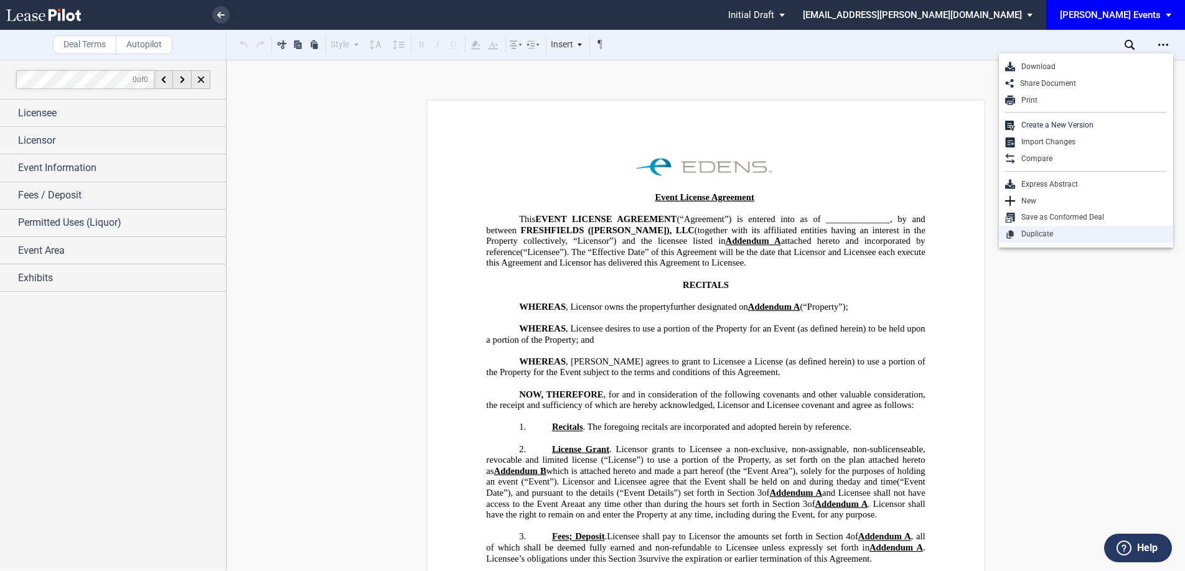
click at [1050, 233] on div "Duplicate" at bounding box center [1091, 234] width 152 height 11
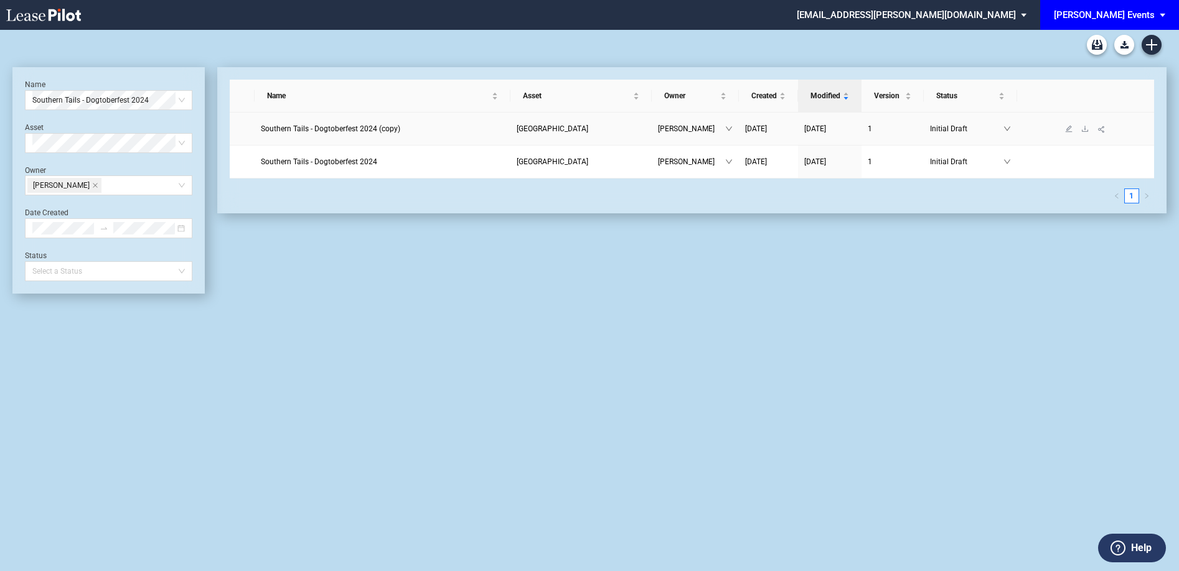
click at [295, 128] on span "Southern Tails - Dogtoberfest 2024 (copy)" at bounding box center [330, 128] width 139 height 9
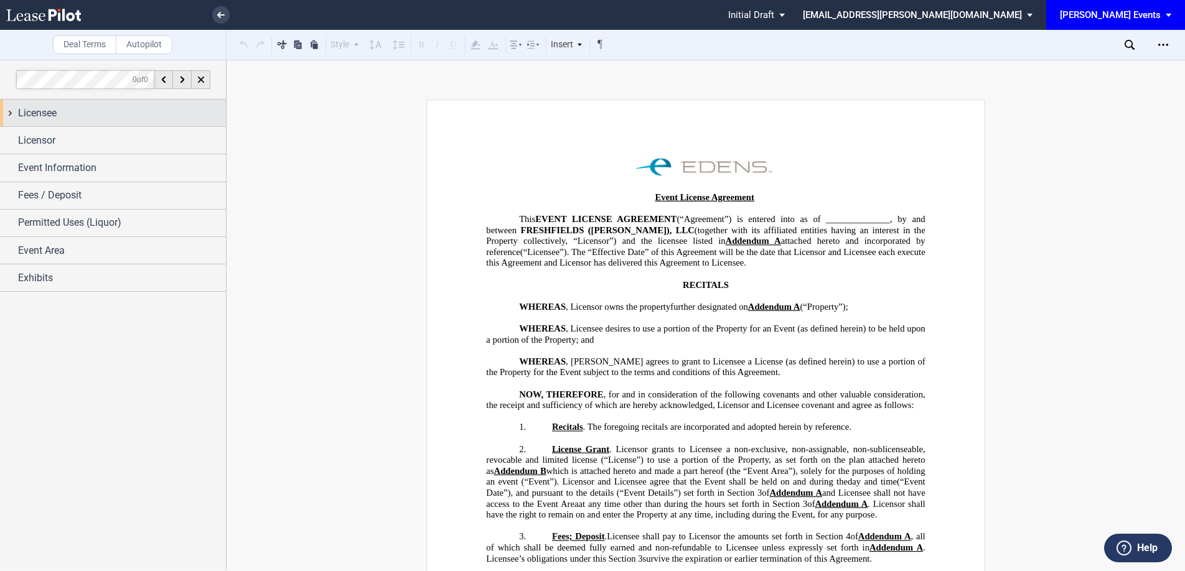
click at [47, 119] on span "Licensee" at bounding box center [37, 113] width 39 height 15
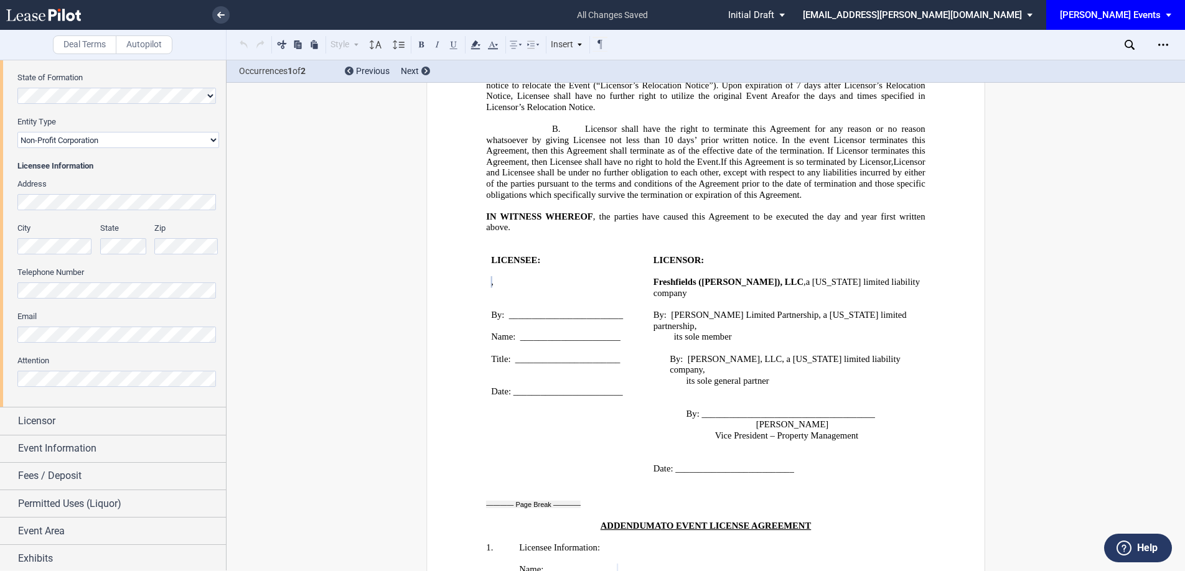
scroll to position [189, 0]
click at [70, 419] on div "Licensor" at bounding box center [122, 418] width 208 height 15
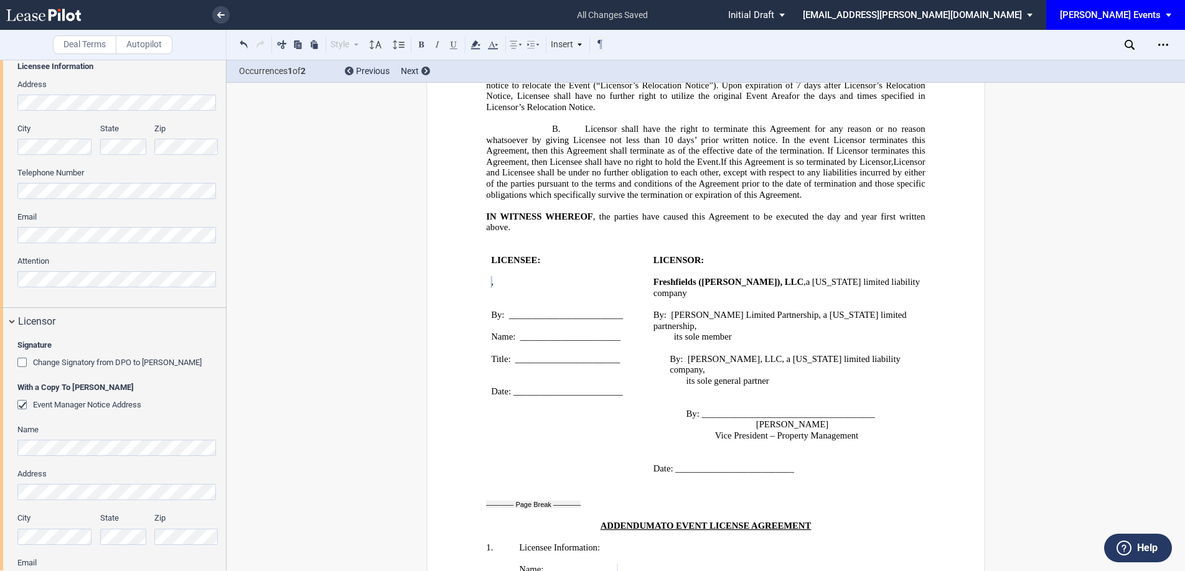
scroll to position [507, 0]
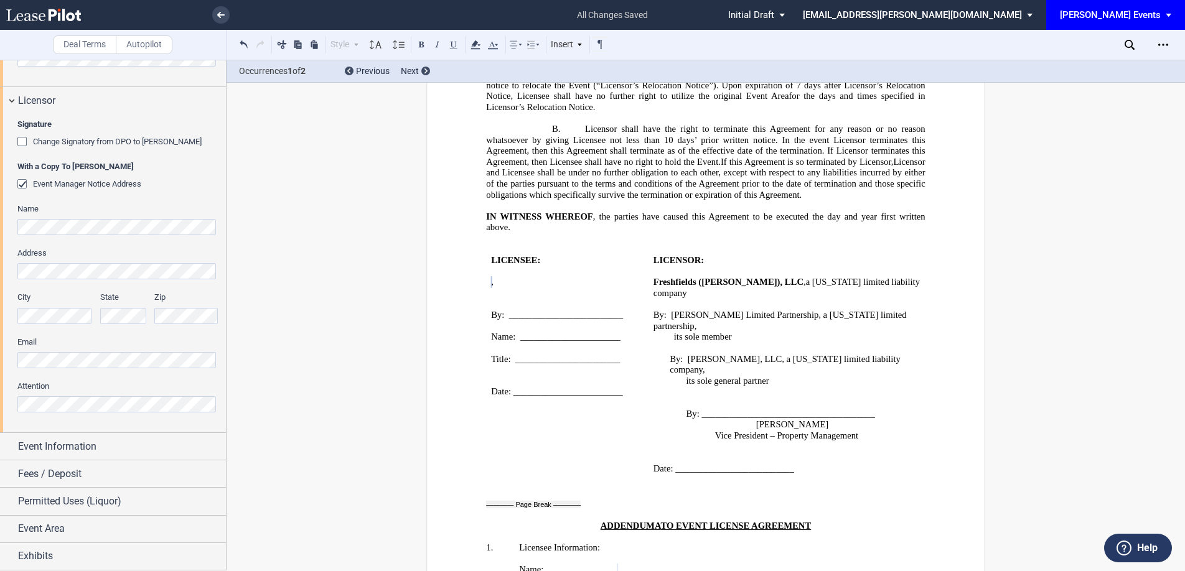
drag, startPoint x: 80, startPoint y: 442, endPoint x: 85, endPoint y: 431, distance: 12.6
click at [80, 442] on span "Event Information" at bounding box center [57, 446] width 78 height 15
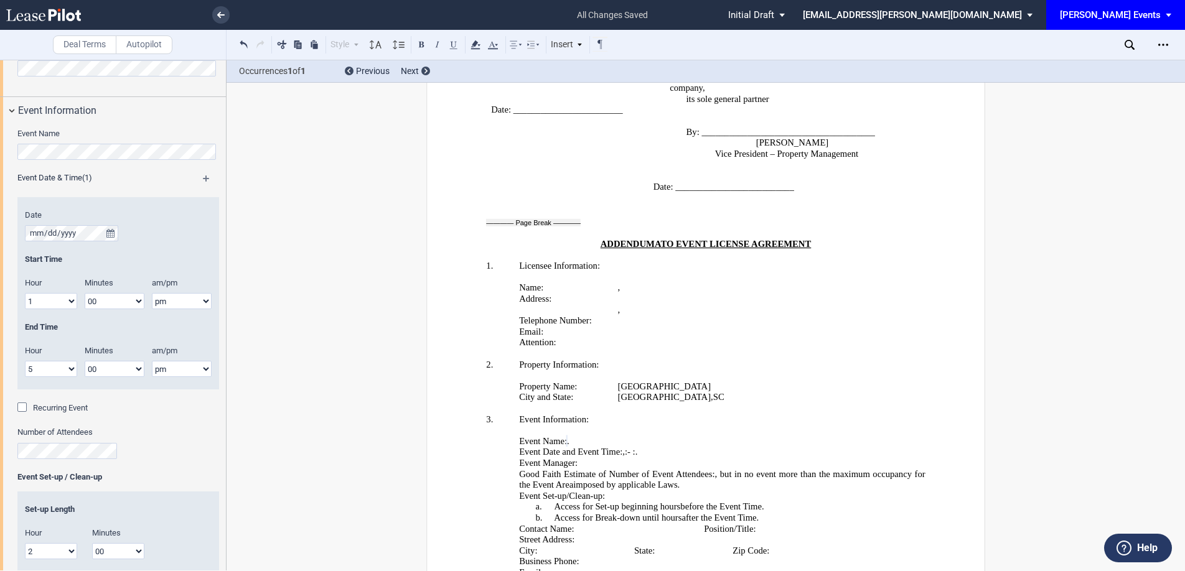
scroll to position [2311, 0]
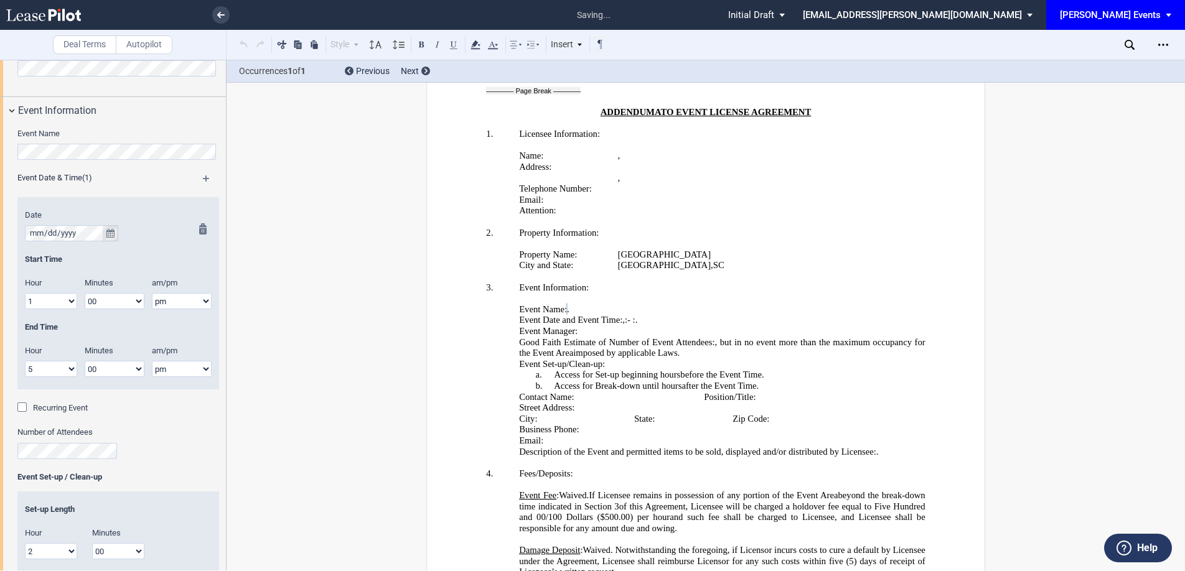
click at [106, 235] on icon "true" at bounding box center [110, 233] width 8 height 9
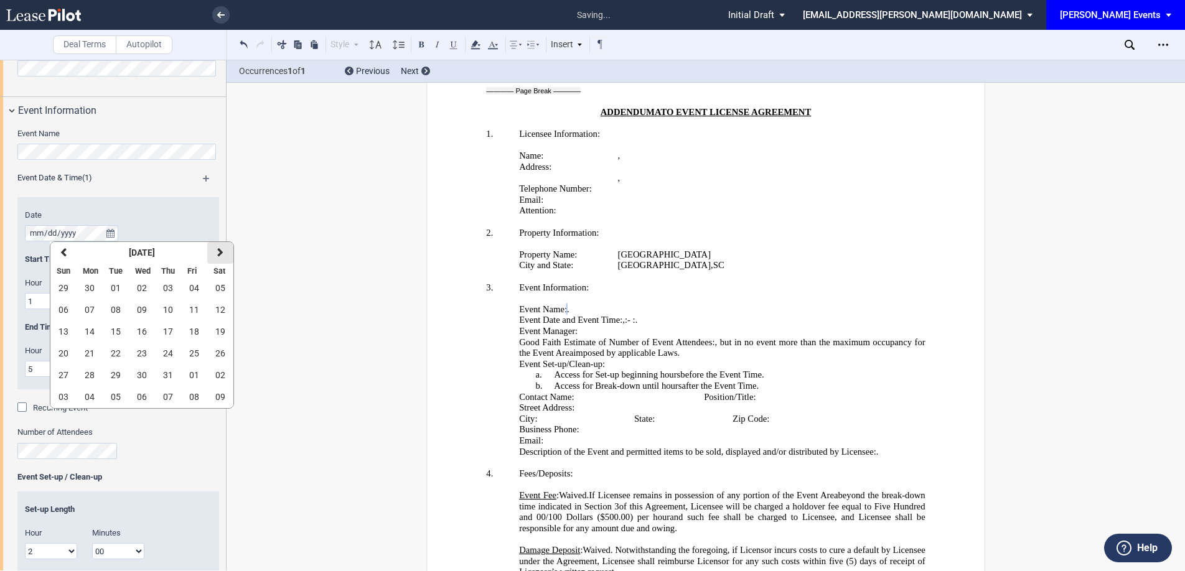
click at [215, 256] on button "next" at bounding box center [220, 253] width 26 height 22
click at [217, 255] on icon "button" at bounding box center [220, 253] width 6 height 10
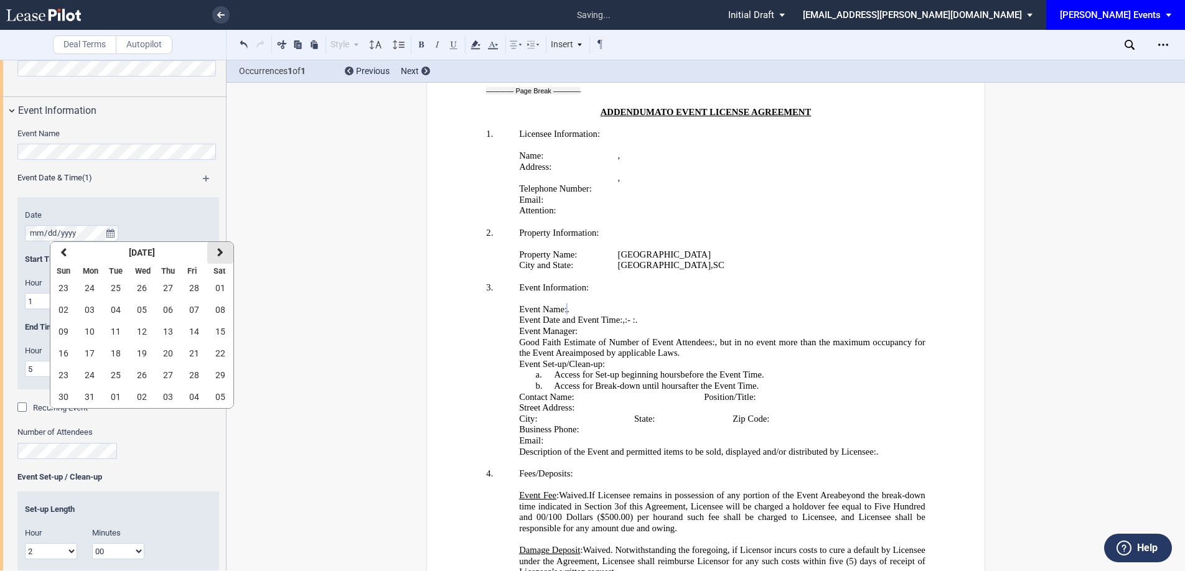
click at [217, 255] on icon "button" at bounding box center [220, 253] width 6 height 10
click at [218, 251] on icon "button" at bounding box center [220, 253] width 6 height 10
click at [218, 250] on icon "button" at bounding box center [220, 253] width 6 height 10
click at [219, 250] on icon "button" at bounding box center [220, 253] width 6 height 10
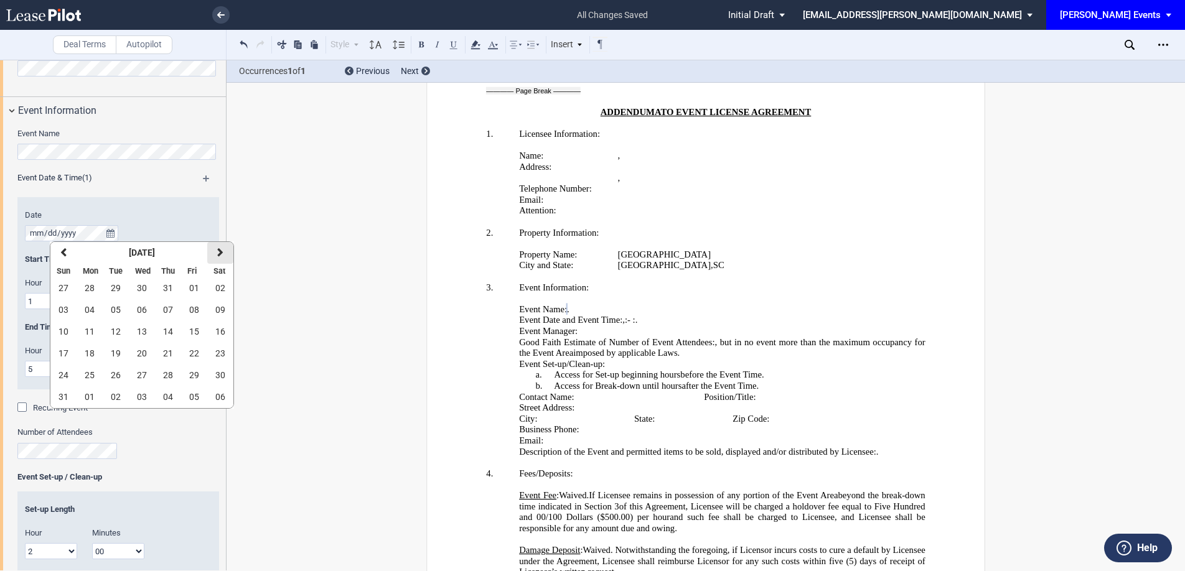
click at [219, 250] on icon "button" at bounding box center [220, 253] width 6 height 10
click at [217, 325] on button "20" at bounding box center [220, 332] width 26 height 22
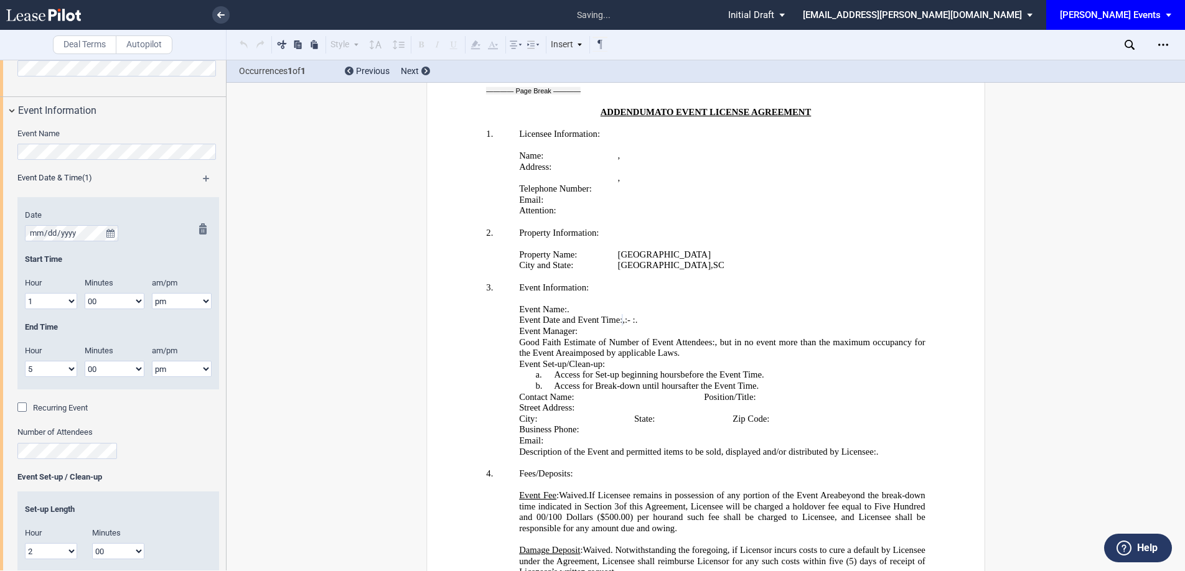
click at [65, 302] on select "1 2 3 4 5 6 7 8 9 10 11 12" at bounding box center [51, 301] width 52 height 16
select select "9"
click at [25, 293] on select "1 2 3 4 5 6 7 8 9 10 11 12" at bounding box center [51, 301] width 52 height 16
click at [163, 296] on select "am pm" at bounding box center [182, 301] width 60 height 16
select select "am"
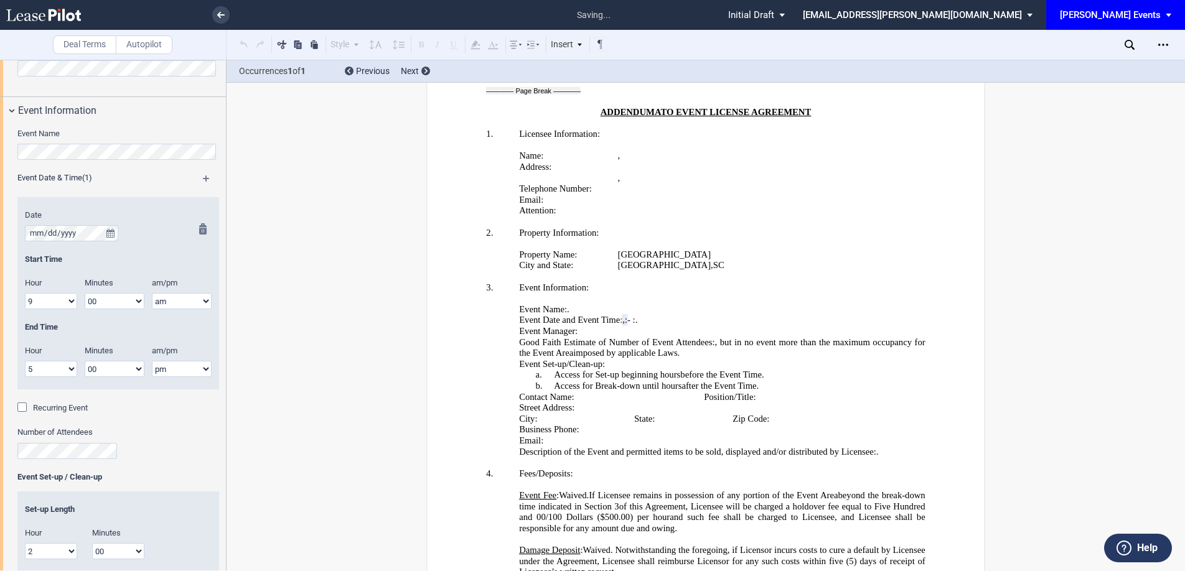
click at [152, 293] on select "am pm" at bounding box center [182, 301] width 60 height 16
click at [61, 373] on select "1 2 3 4 5 6 7 8 9 10 11 12" at bounding box center [51, 369] width 52 height 16
select select "11"
click at [25, 361] on select "1 2 3 4 5 6 7 8 9 10 11 12" at bounding box center [51, 369] width 52 height 16
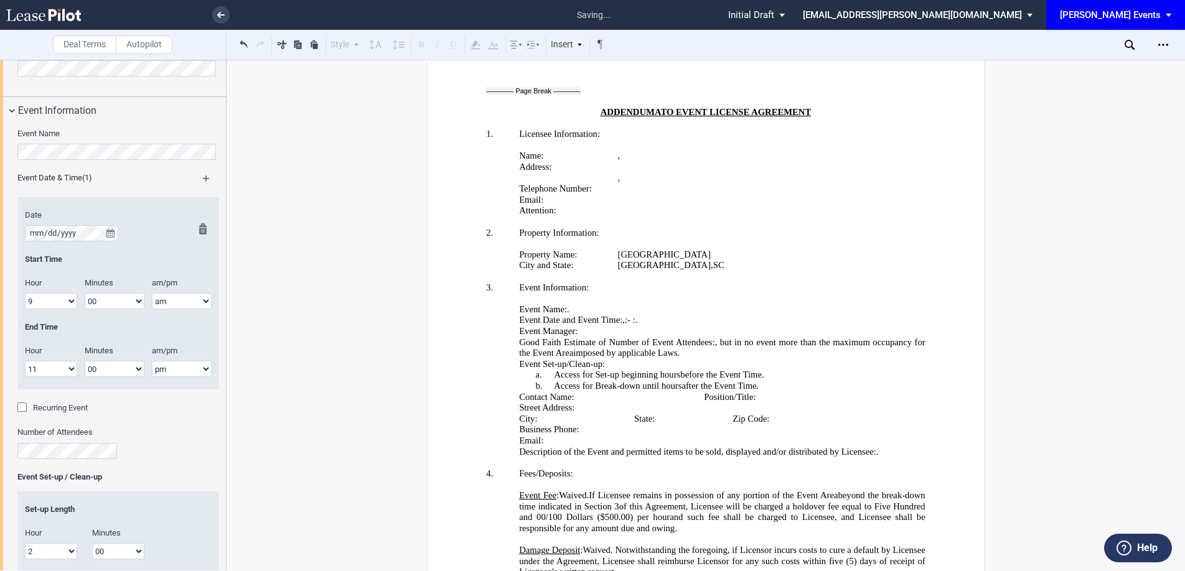
click at [166, 373] on select "am pm" at bounding box center [182, 369] width 60 height 16
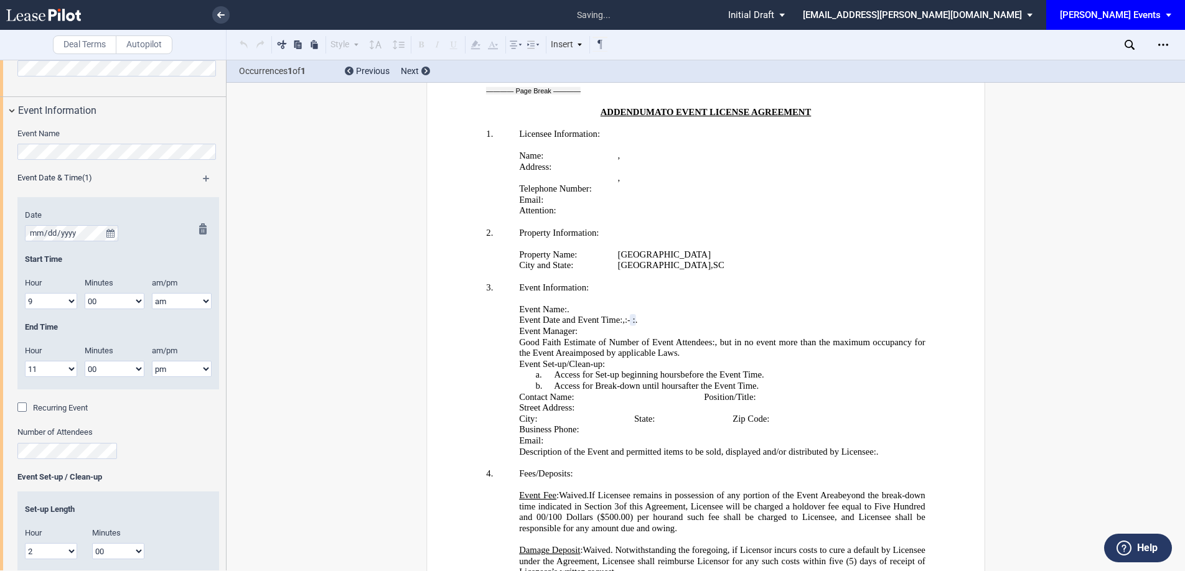
select select "am"
click at [152, 361] on select "am pm" at bounding box center [182, 369] width 60 height 16
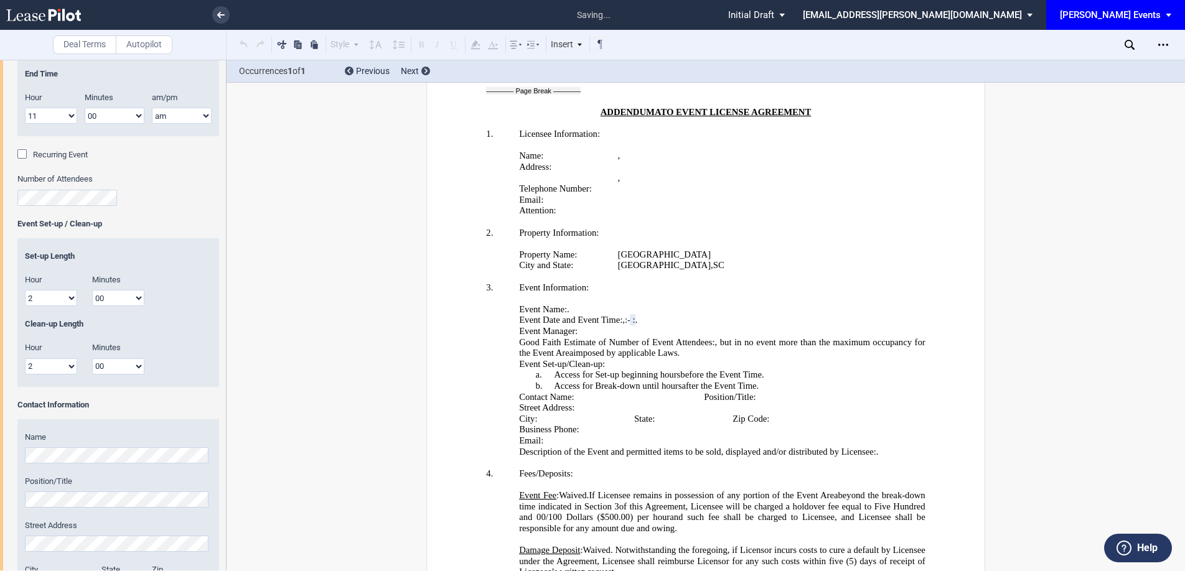
scroll to position [1133, 0]
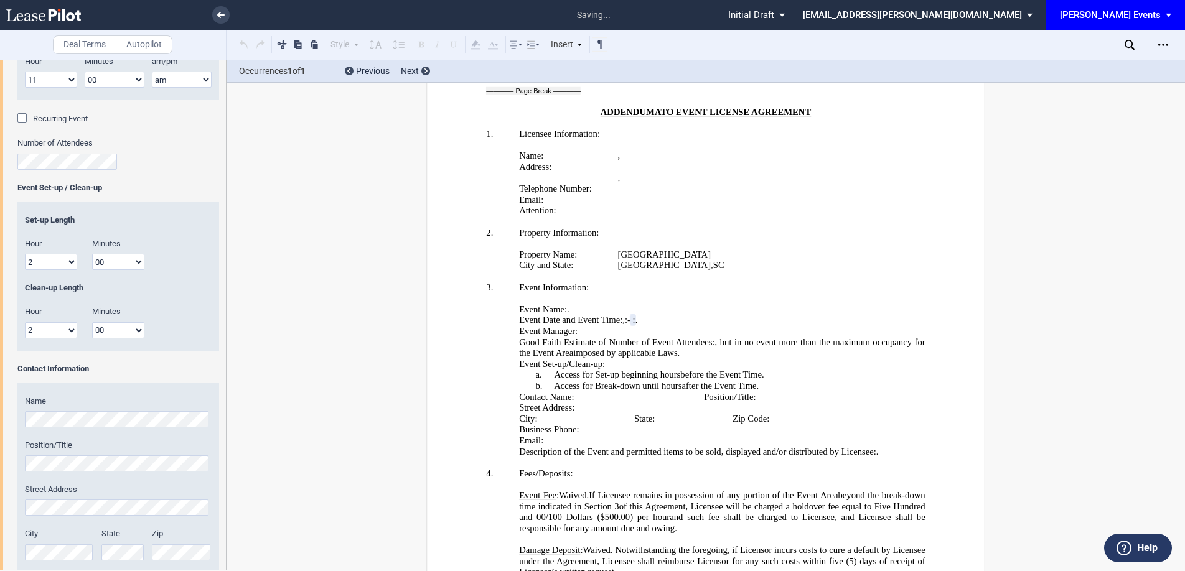
click at [61, 265] on select "1 2 3 4 5 6 7 8 9 10 11 12" at bounding box center [51, 262] width 52 height 16
select select "1"
click at [25, 254] on select "1 2 3 4 5 6 7 8 9 10 11 12" at bounding box center [51, 262] width 52 height 16
click at [56, 329] on select "1 2 3 4 5 6 7 8 9 10 11 12" at bounding box center [51, 330] width 52 height 16
select select "1"
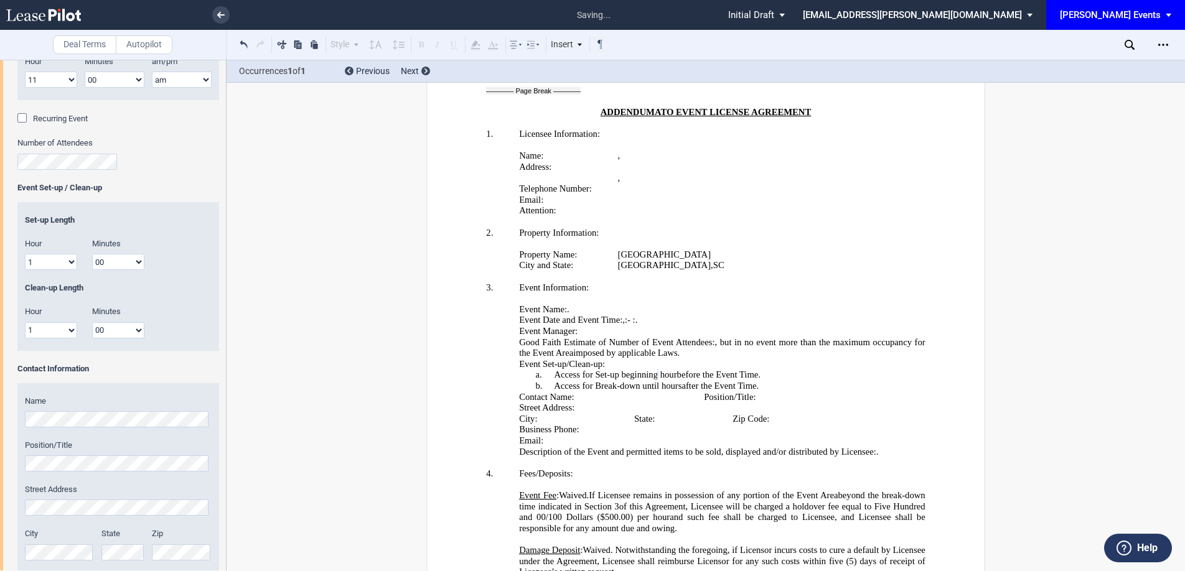
click at [25, 322] on select "1 2 3 4 5 6 7 8 9 10 11 12" at bounding box center [51, 330] width 52 height 16
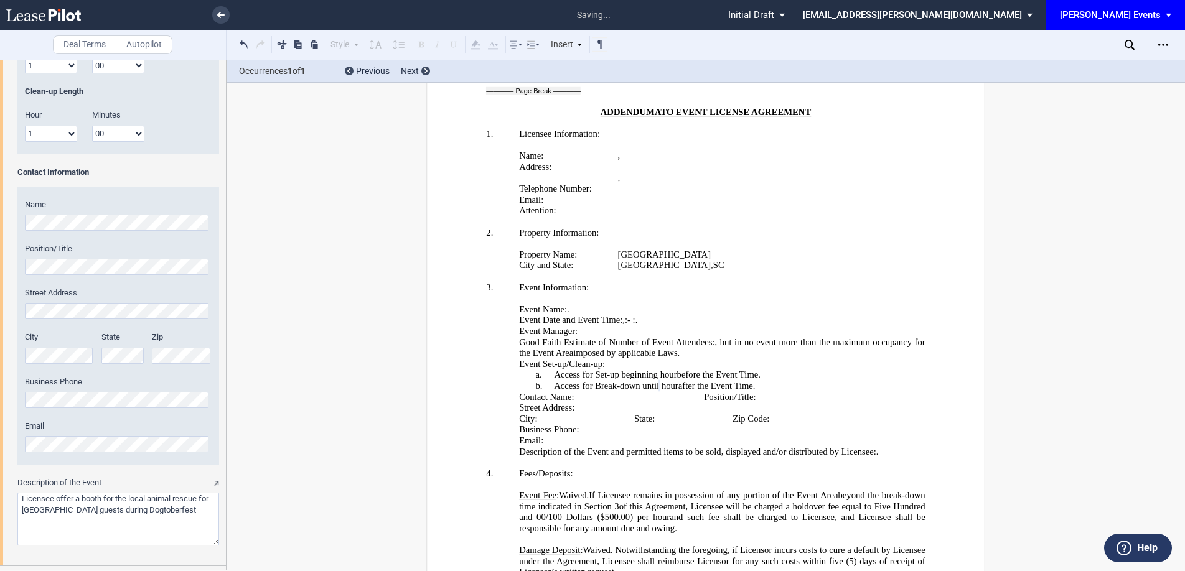
scroll to position [1435, 0]
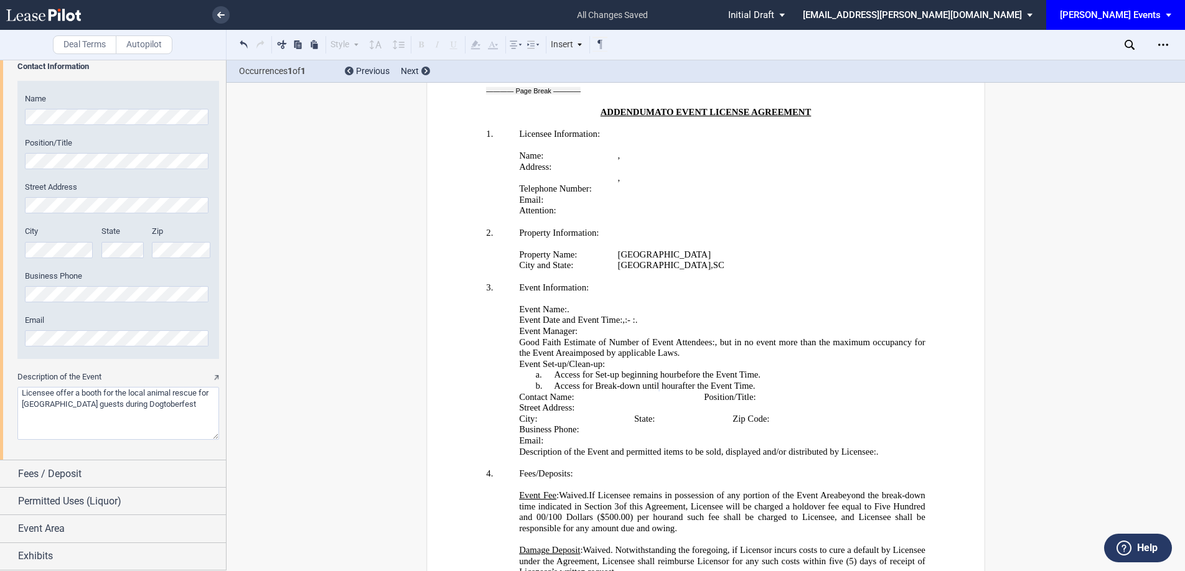
click at [162, 403] on textarea "Description of the Event" at bounding box center [118, 413] width 202 height 53
drag, startPoint x: 153, startPoint y: 401, endPoint x: 209, endPoint y: 405, distance: 56.1
click at [209, 405] on textarea "Description of the Event" at bounding box center [118, 413] width 202 height 53
click at [91, 393] on textarea "Description of the Event" at bounding box center [118, 413] width 202 height 53
drag, startPoint x: 202, startPoint y: 406, endPoint x: 152, endPoint y: 401, distance: 49.4
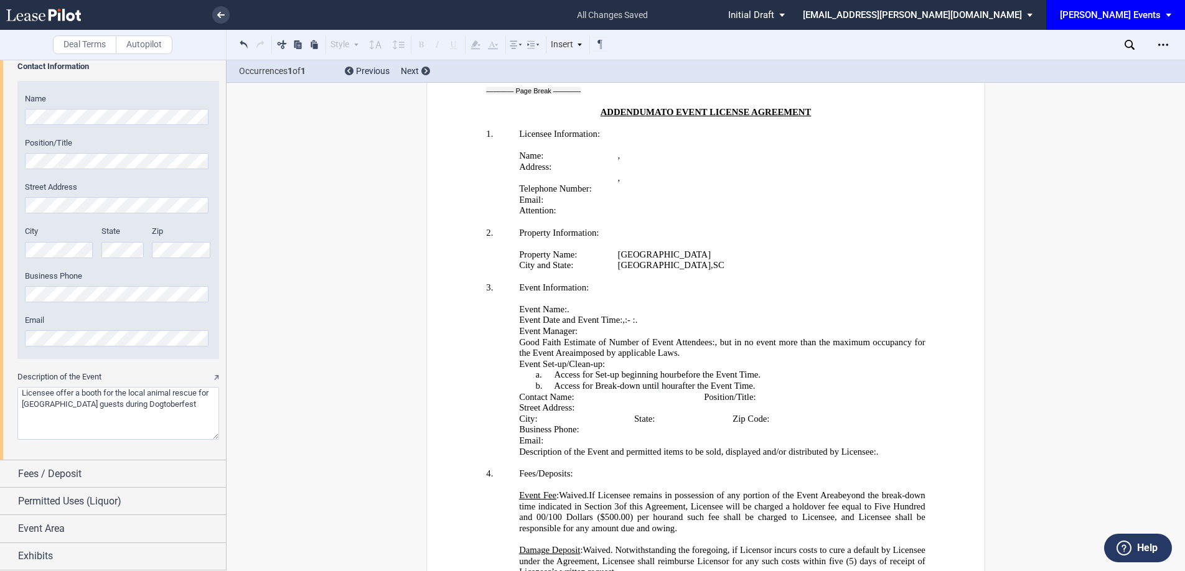
click at [152, 401] on textarea "Description of the Event" at bounding box center [118, 413] width 202 height 53
click at [127, 430] on textarea "Description of the Event" at bounding box center [118, 413] width 202 height 53
drag, startPoint x: 82, startPoint y: 394, endPoint x: 116, endPoint y: 393, distance: 34.3
click at [116, 393] on textarea "Description of the Event" at bounding box center [118, 413] width 202 height 53
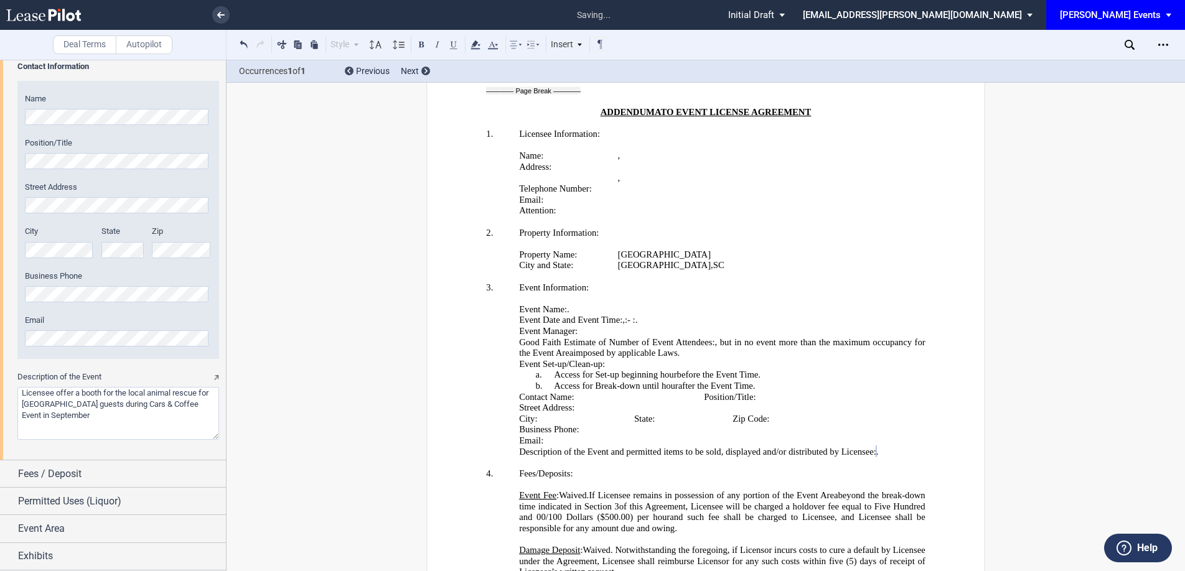
drag, startPoint x: 37, startPoint y: 403, endPoint x: 100, endPoint y: 400, distance: 62.9
click at [100, 400] on textarea "Description of the Event" at bounding box center [118, 413] width 202 height 53
type textarea "Licensee offer a booth for the local animal rescue for [GEOGRAPHIC_DATA] guests…"
click at [80, 471] on span "Fees / Deposit" at bounding box center [49, 474] width 63 height 15
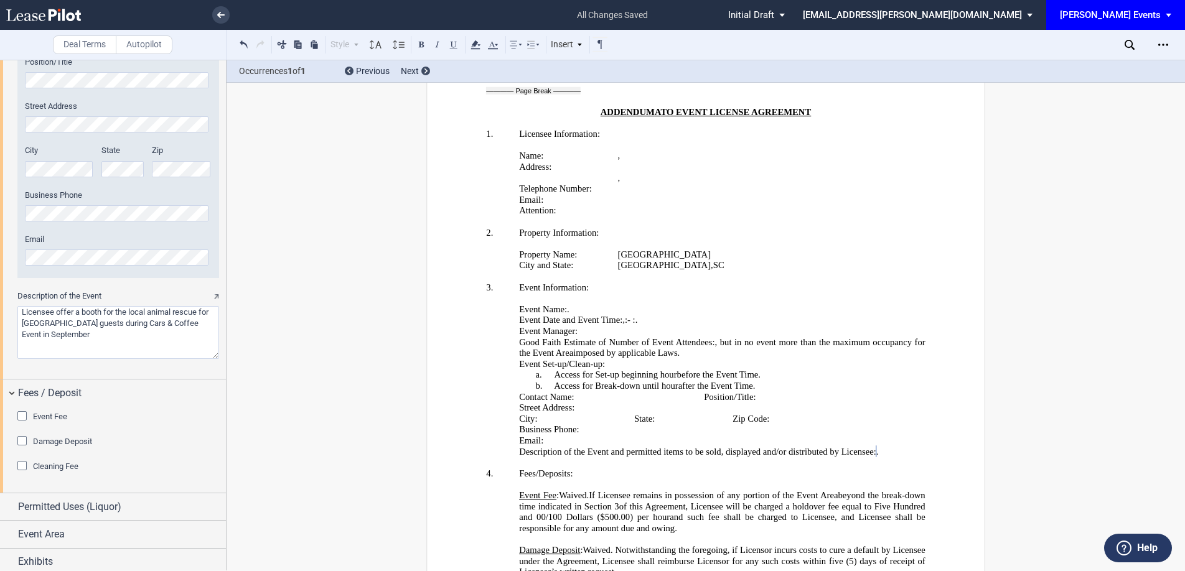
scroll to position [1522, 0]
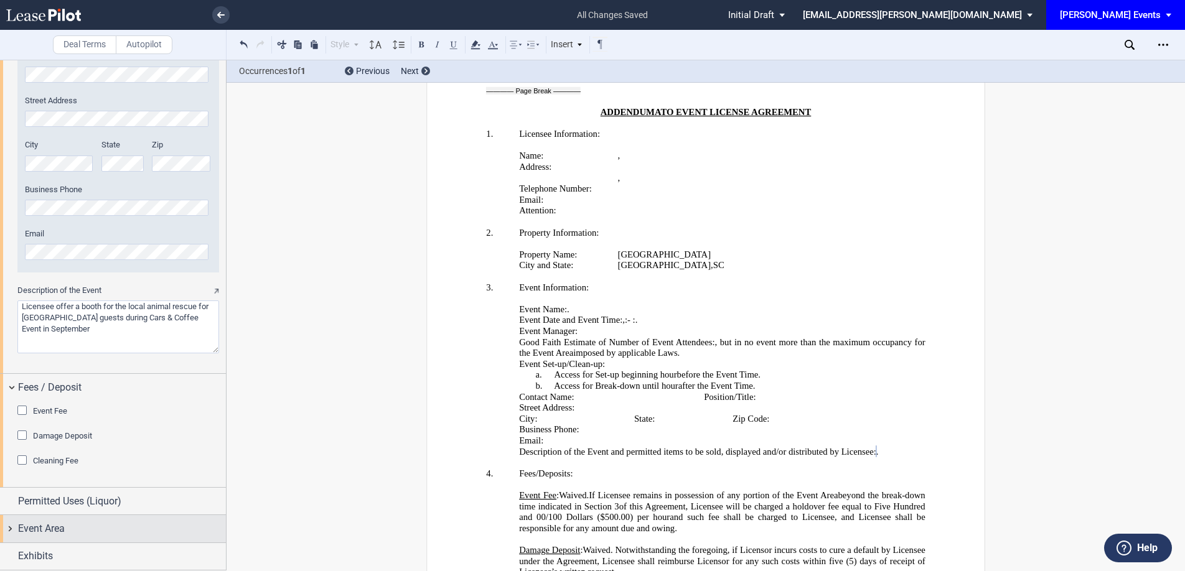
click at [59, 522] on span "Event Area" at bounding box center [41, 529] width 47 height 15
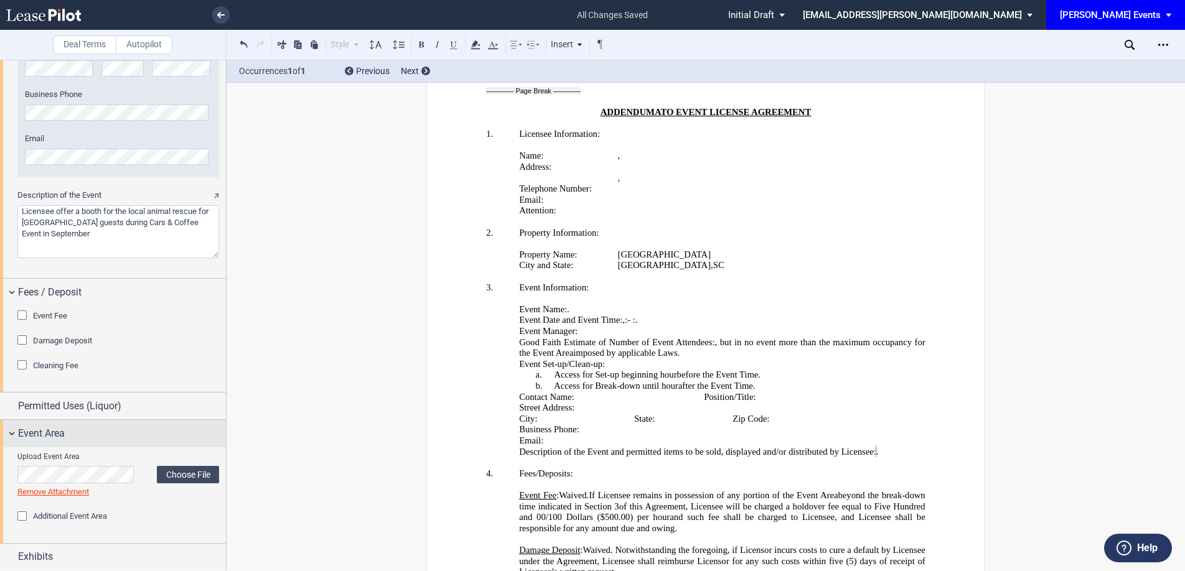
scroll to position [1617, 0]
click at [158, 475] on label "Choose File" at bounding box center [188, 473] width 62 height 17
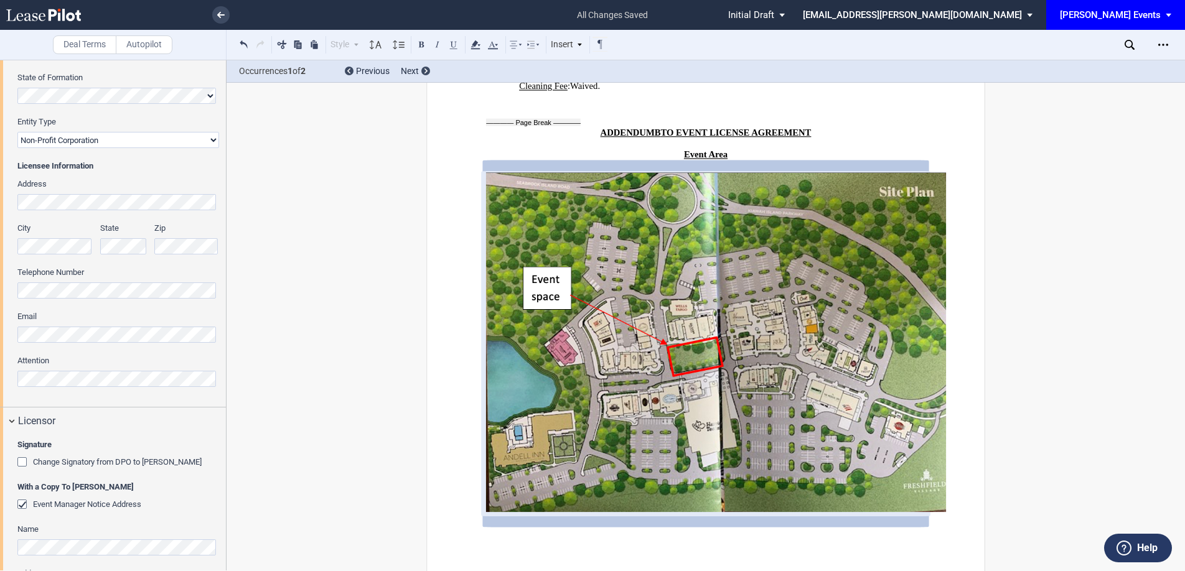
scroll to position [0, 0]
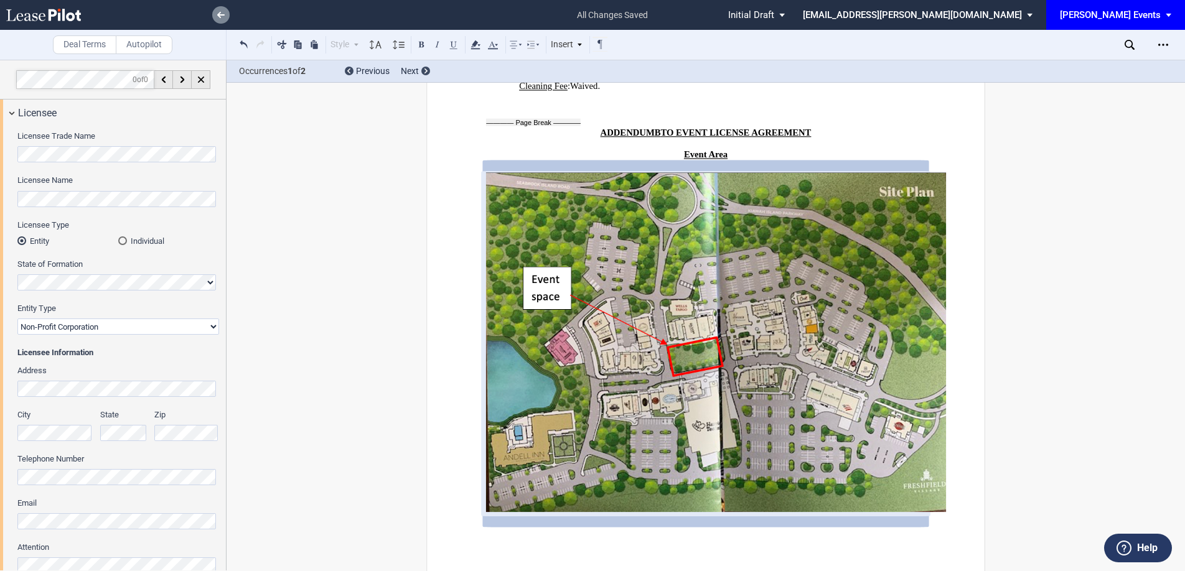
click at [225, 14] on link at bounding box center [220, 14] width 17 height 17
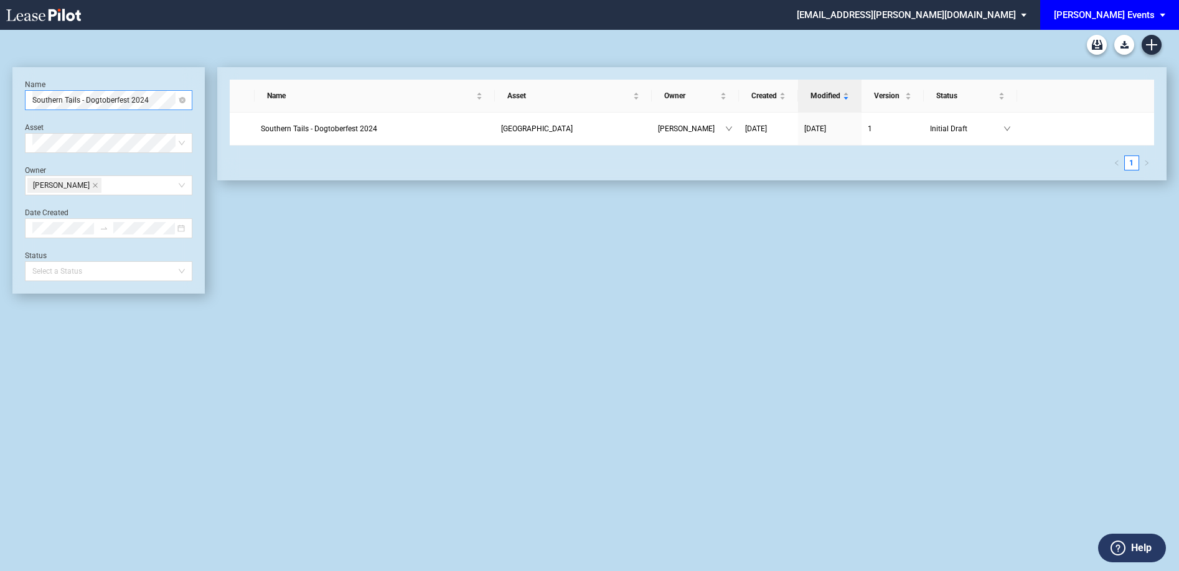
click at [186, 98] on div "Southern Tails - Dogtoberfest 2024" at bounding box center [108, 100] width 167 height 20
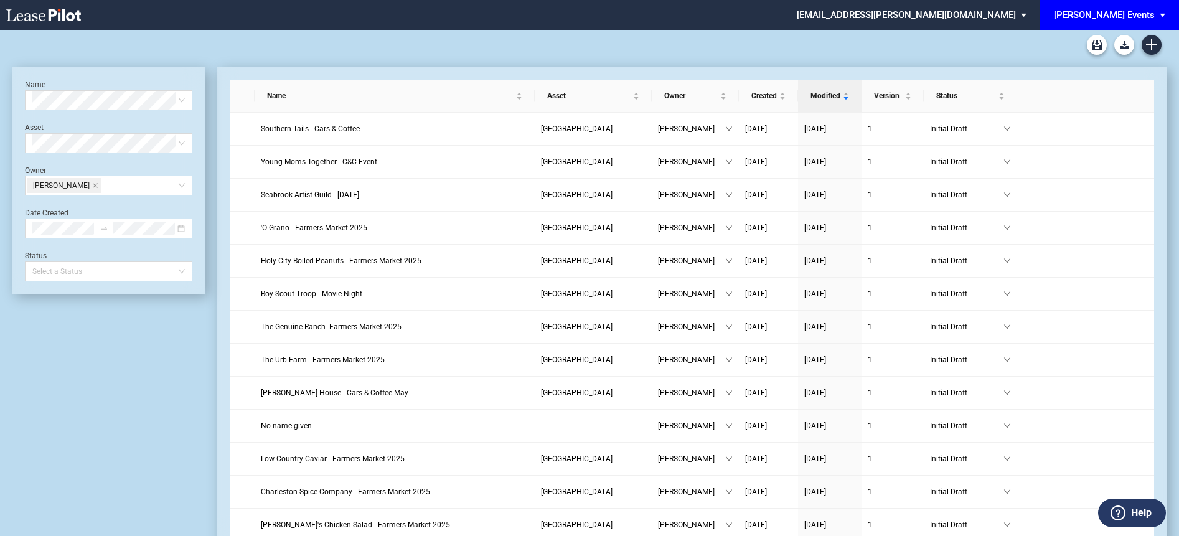
scroll to position [2, 0]
